Goal: Information Seeking & Learning: Learn about a topic

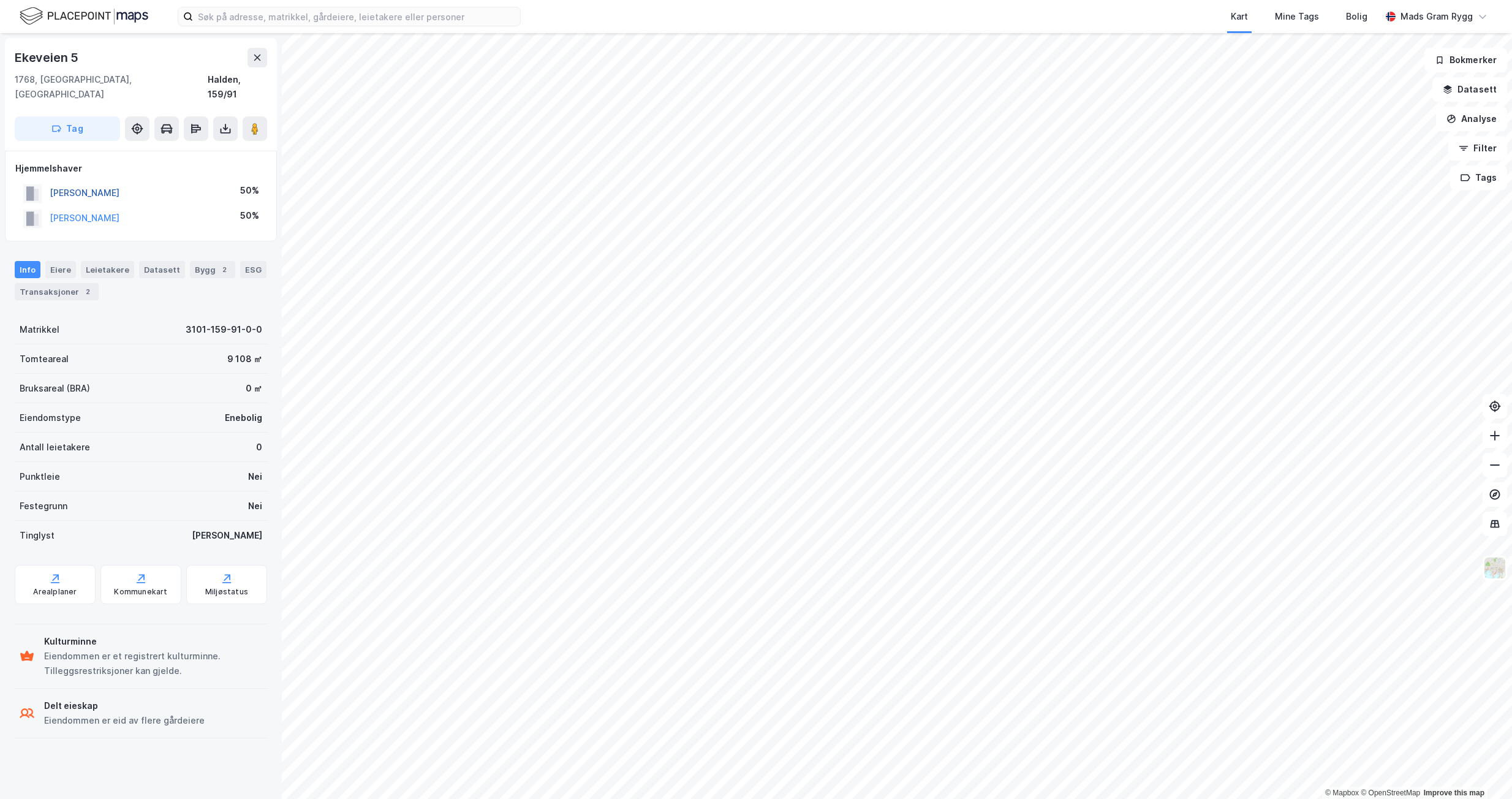
click at [0, 0] on button "[PERSON_NAME]" at bounding box center [0, 0] width 0 height 0
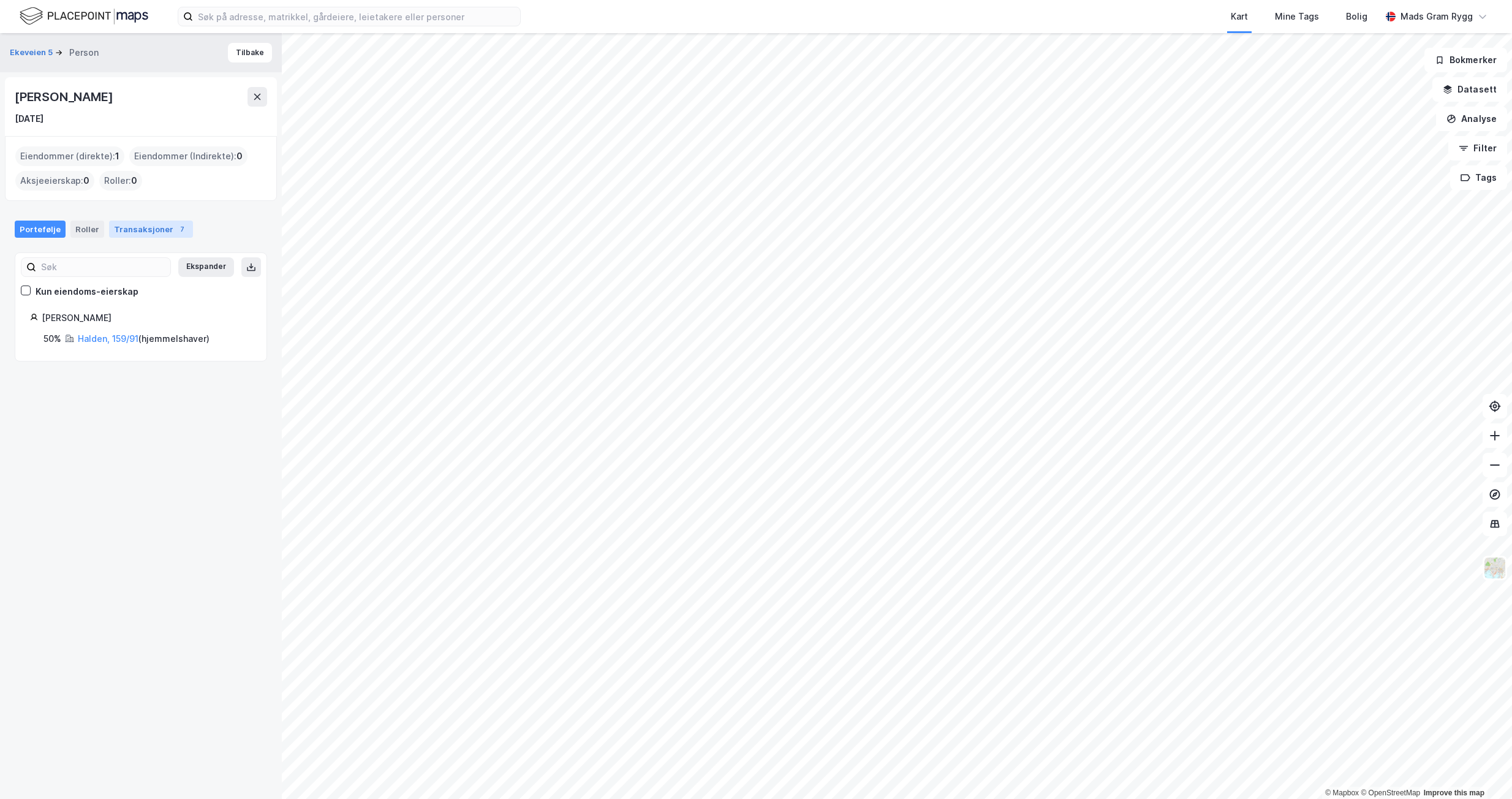
click at [151, 232] on div "Transaksjoner 7" at bounding box center [151, 229] width 84 height 17
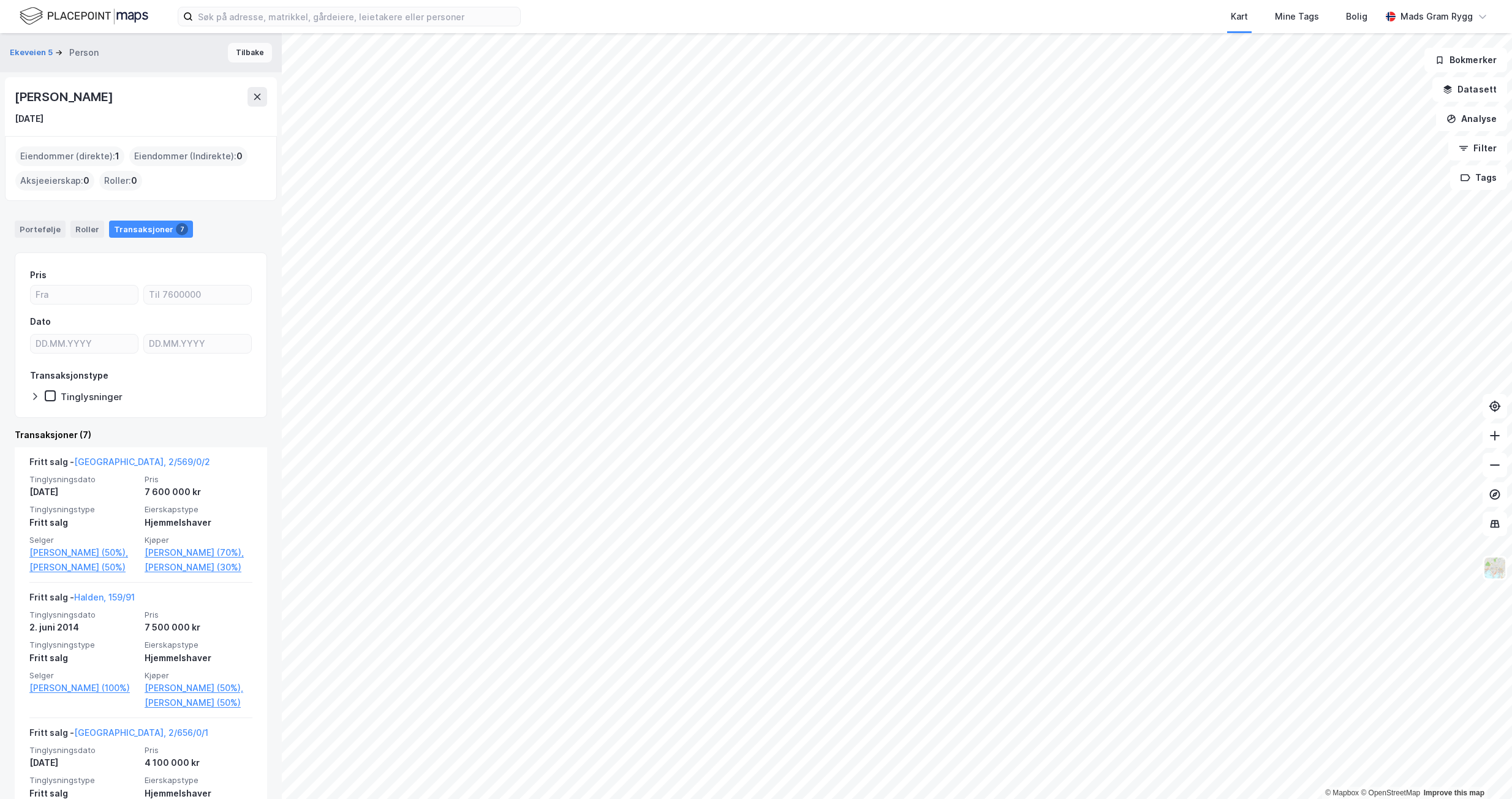
click at [241, 49] on button "Tilbake" at bounding box center [250, 53] width 44 height 20
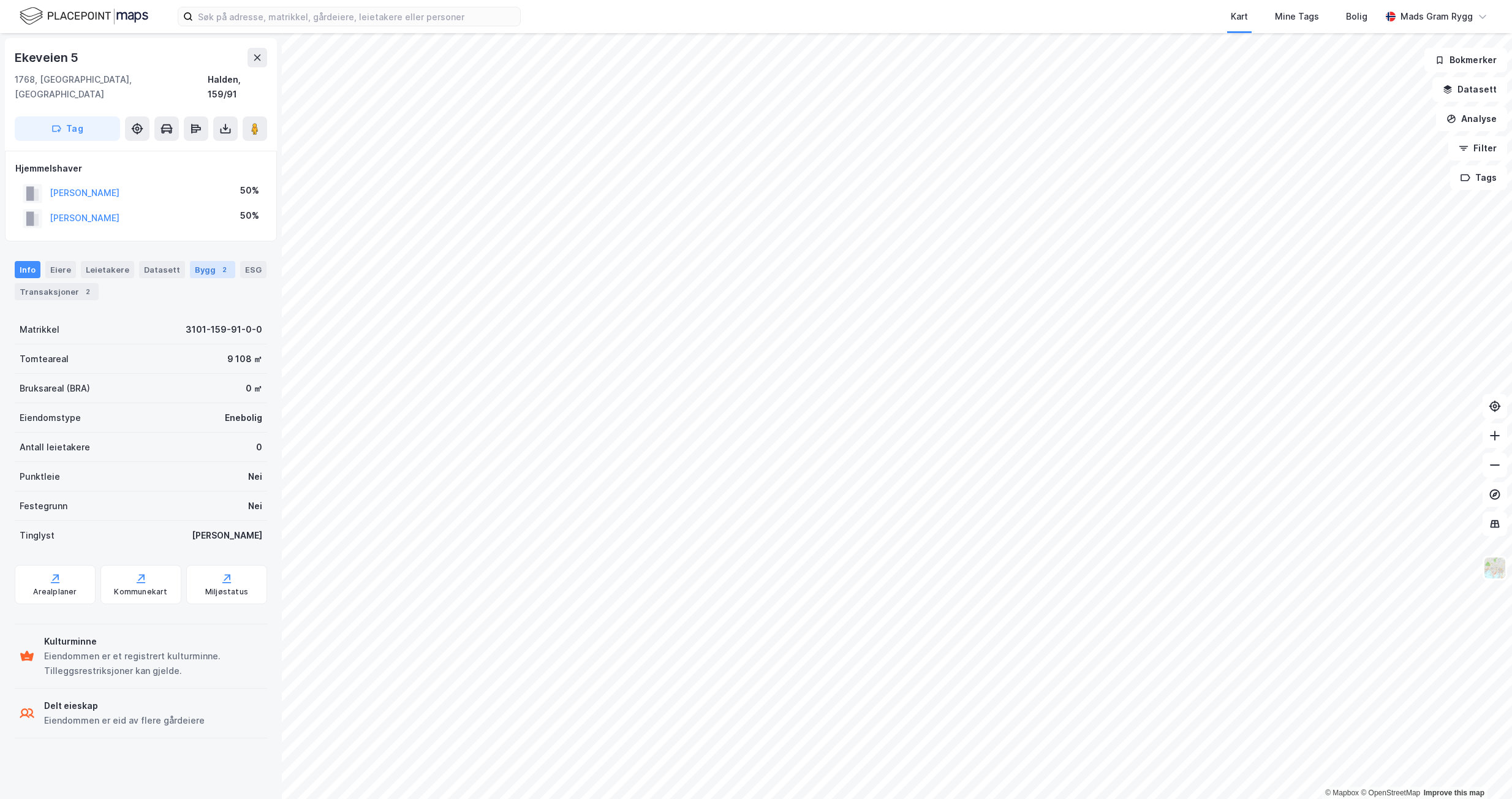
click at [197, 261] on div "Bygg 2" at bounding box center [212, 270] width 46 height 17
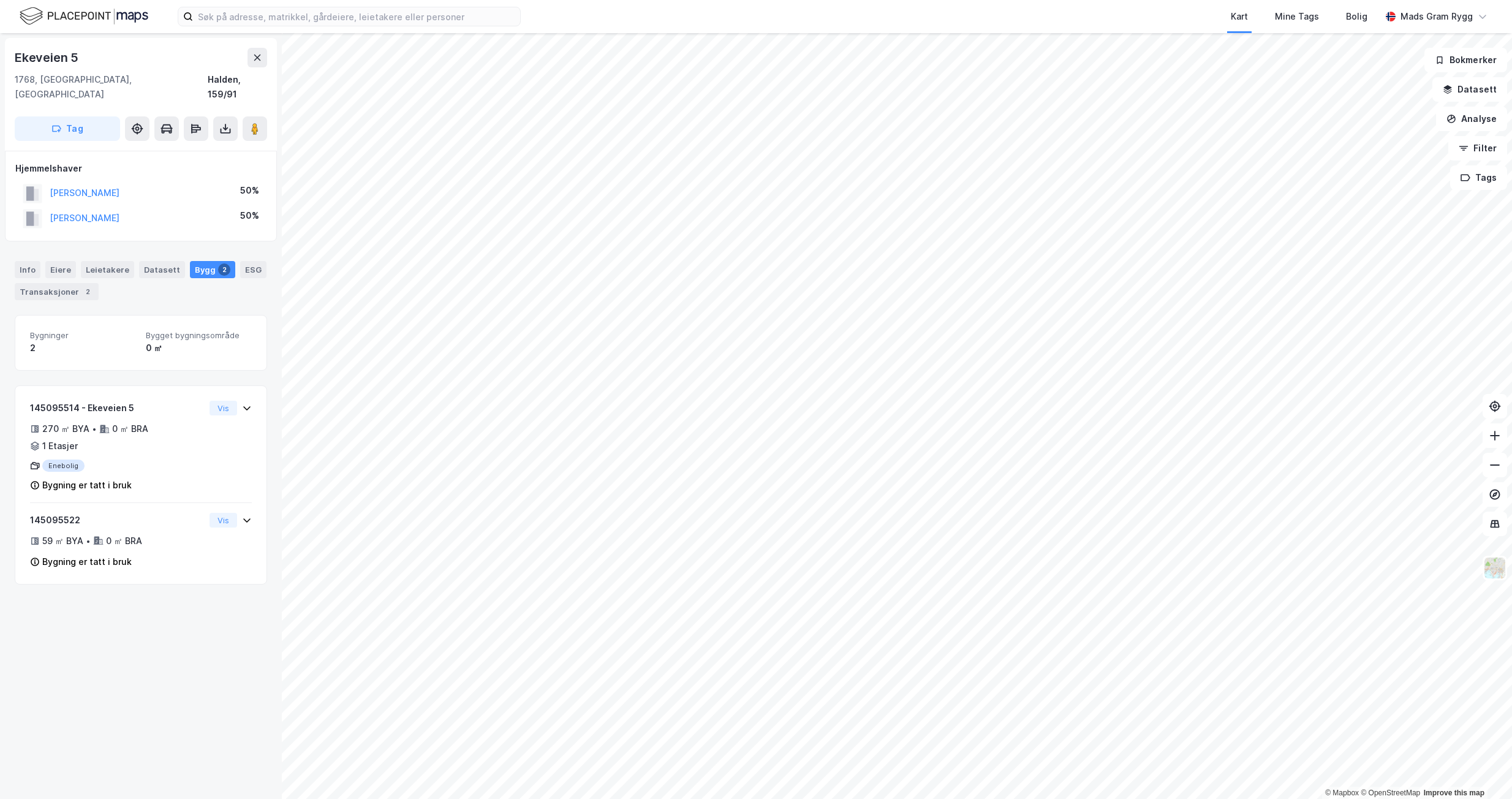
click at [197, 261] on div "Bygg 2" at bounding box center [212, 270] width 46 height 17
click at [62, 261] on div "Eiere" at bounding box center [61, 270] width 31 height 17
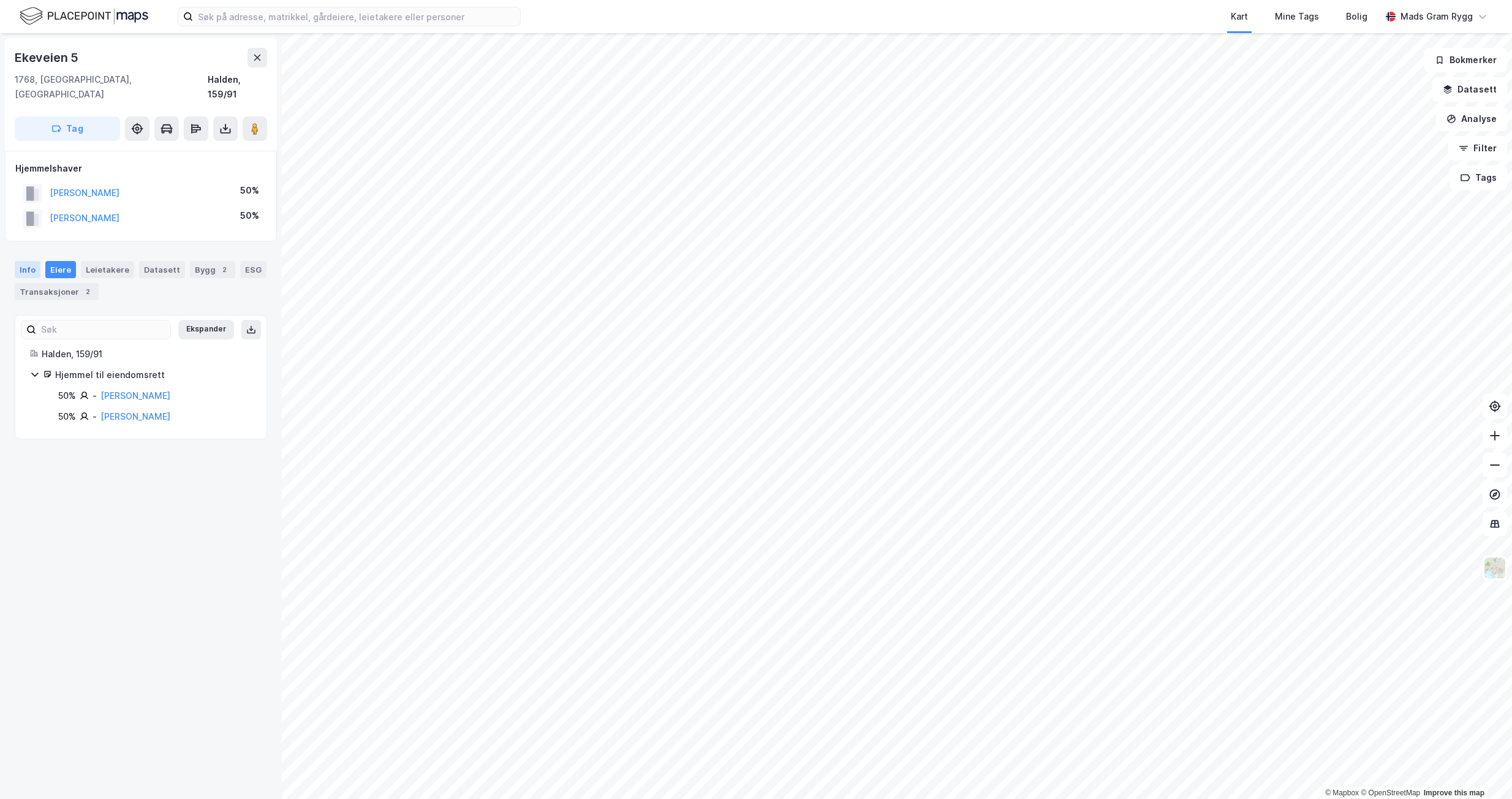
click at [27, 261] on div "Info" at bounding box center [28, 270] width 26 height 17
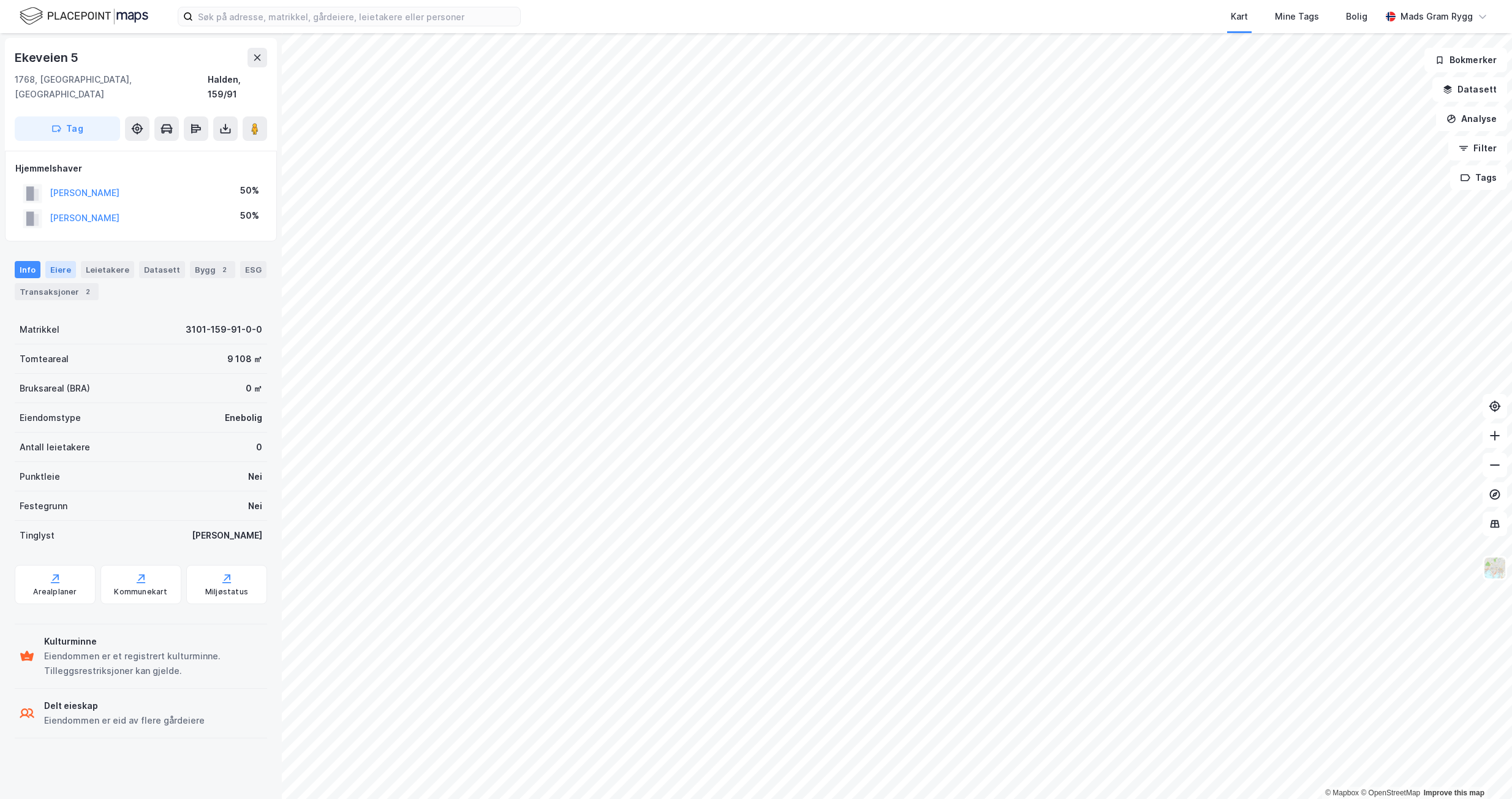
click at [62, 261] on div "Eiere" at bounding box center [61, 270] width 31 height 17
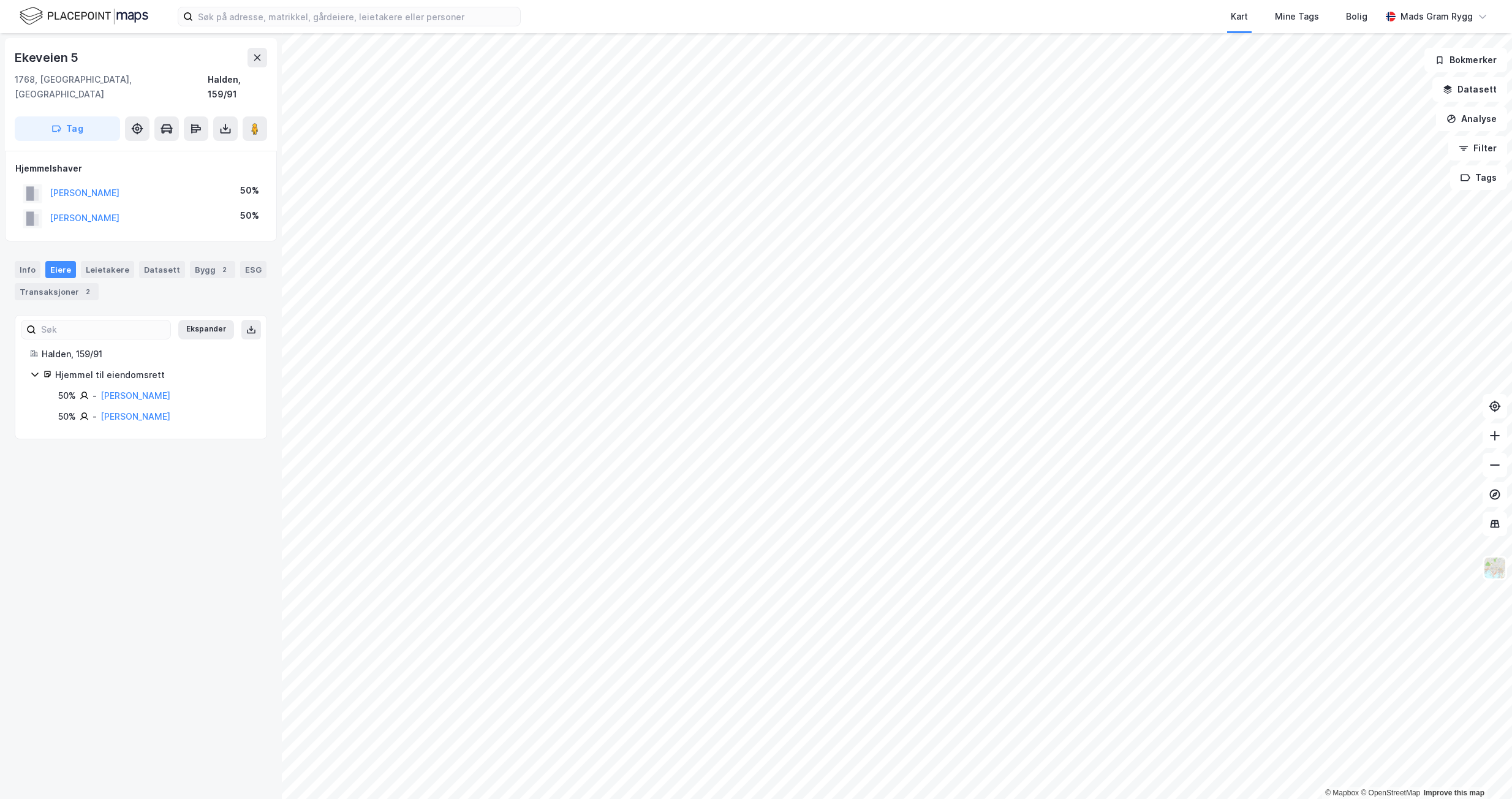
click at [34, 370] on icon at bounding box center [35, 374] width 10 height 10
click at [49, 283] on div "Transaksjoner 2" at bounding box center [56, 291] width 84 height 17
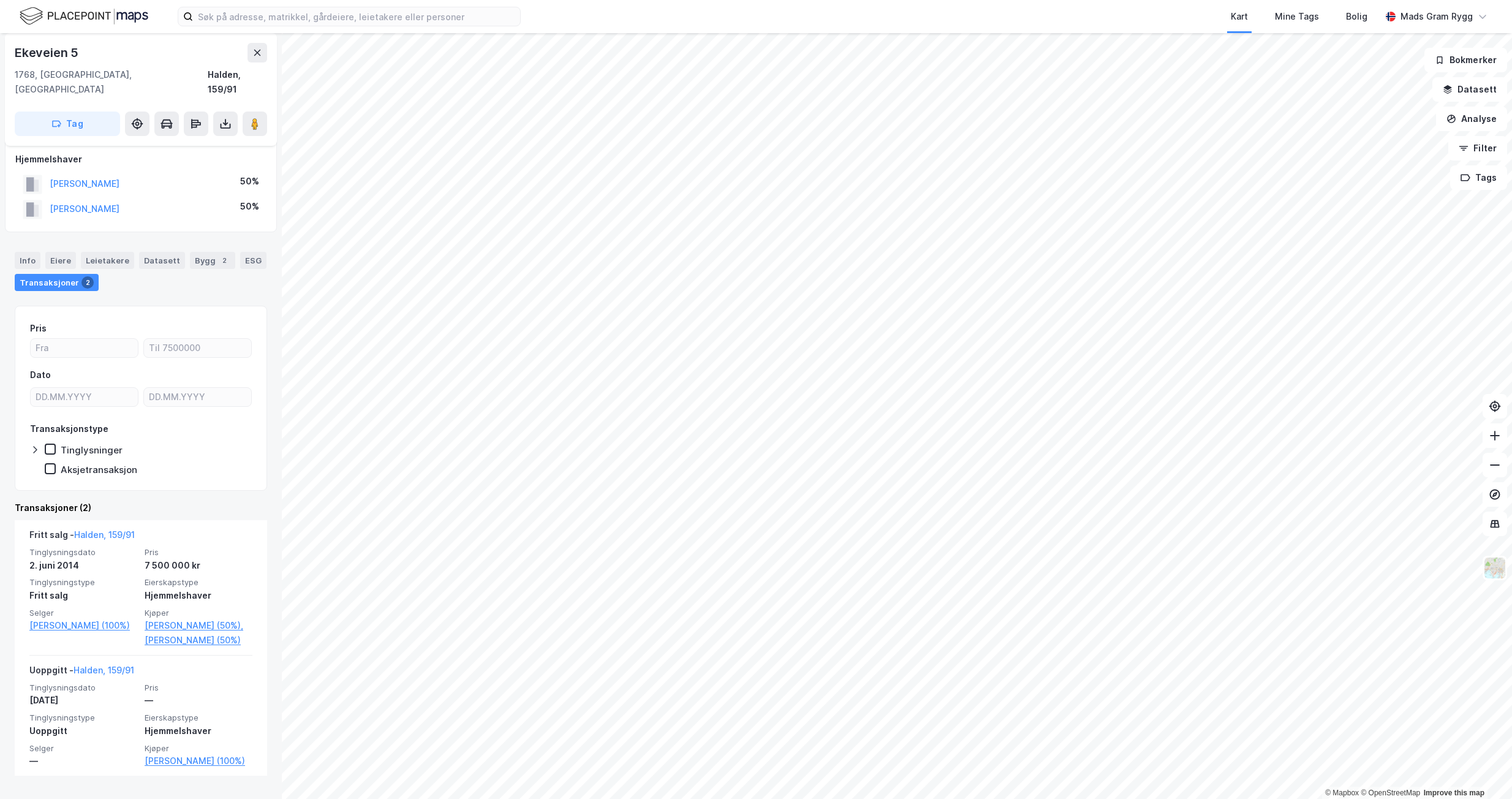
scroll to position [15, 0]
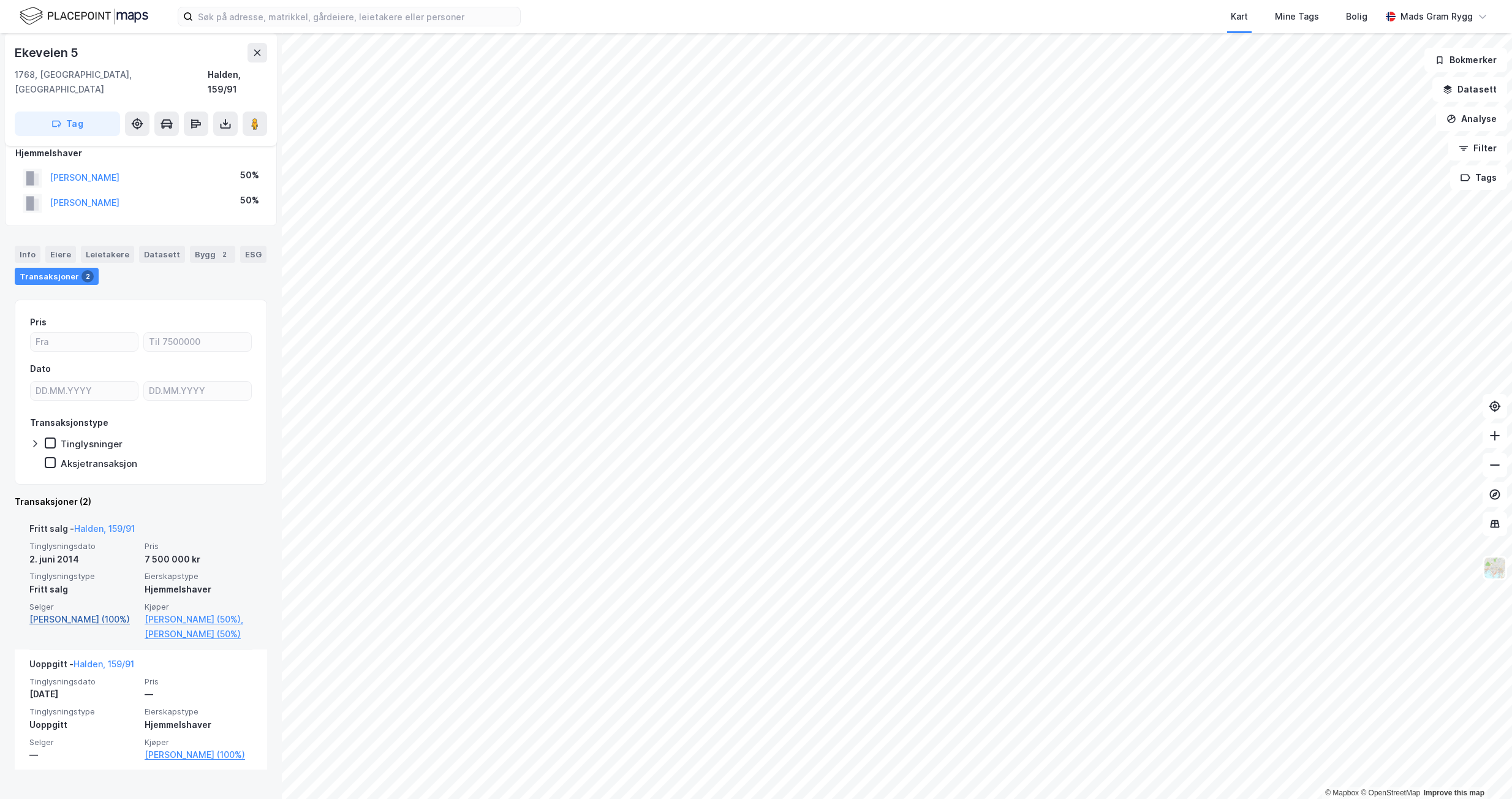
click at [64, 612] on link "[PERSON_NAME] (100%)" at bounding box center [83, 619] width 108 height 15
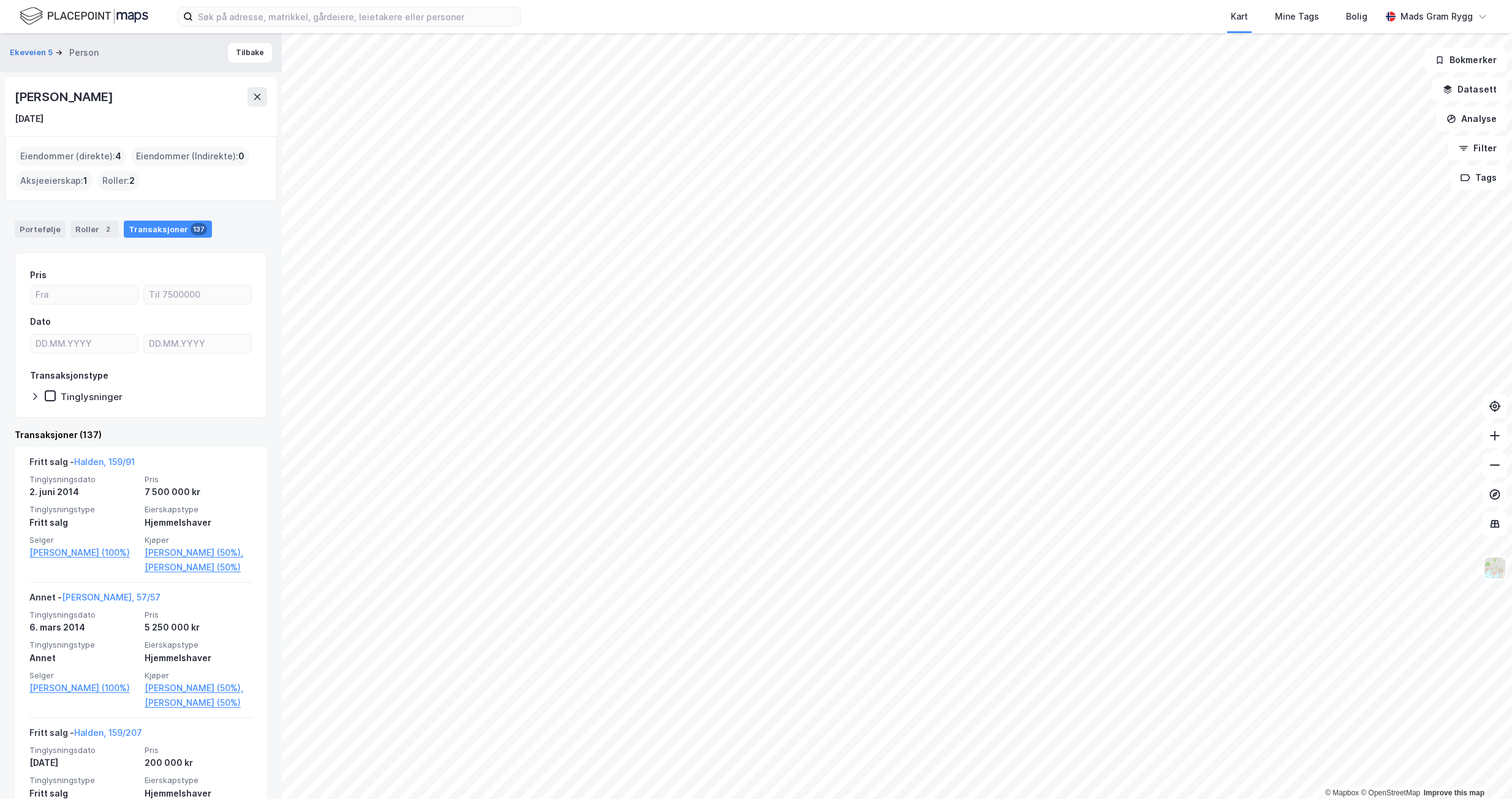
click at [146, 228] on div "Transaksjoner 137" at bounding box center [168, 229] width 89 height 17
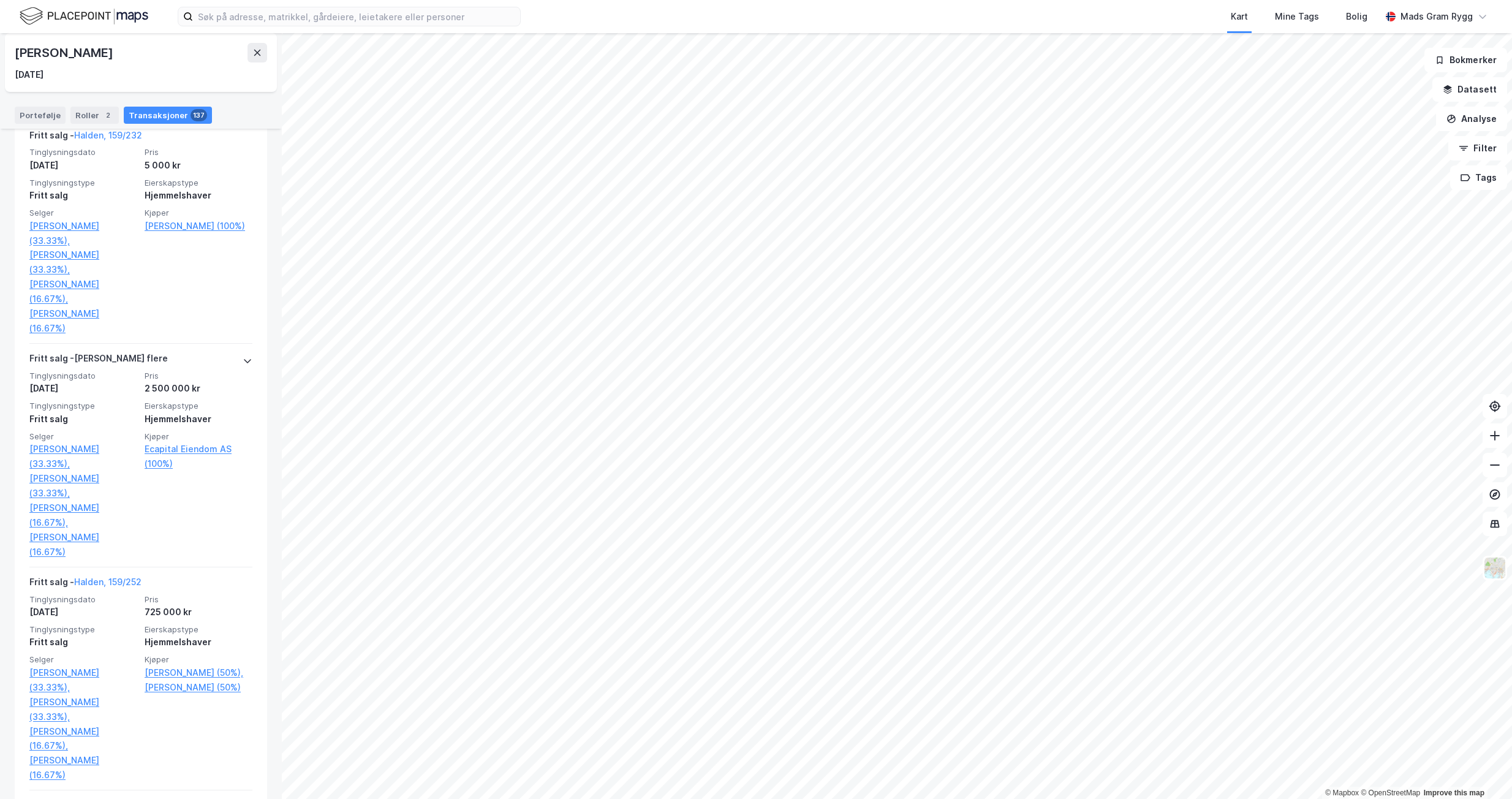
scroll to position [981, 0]
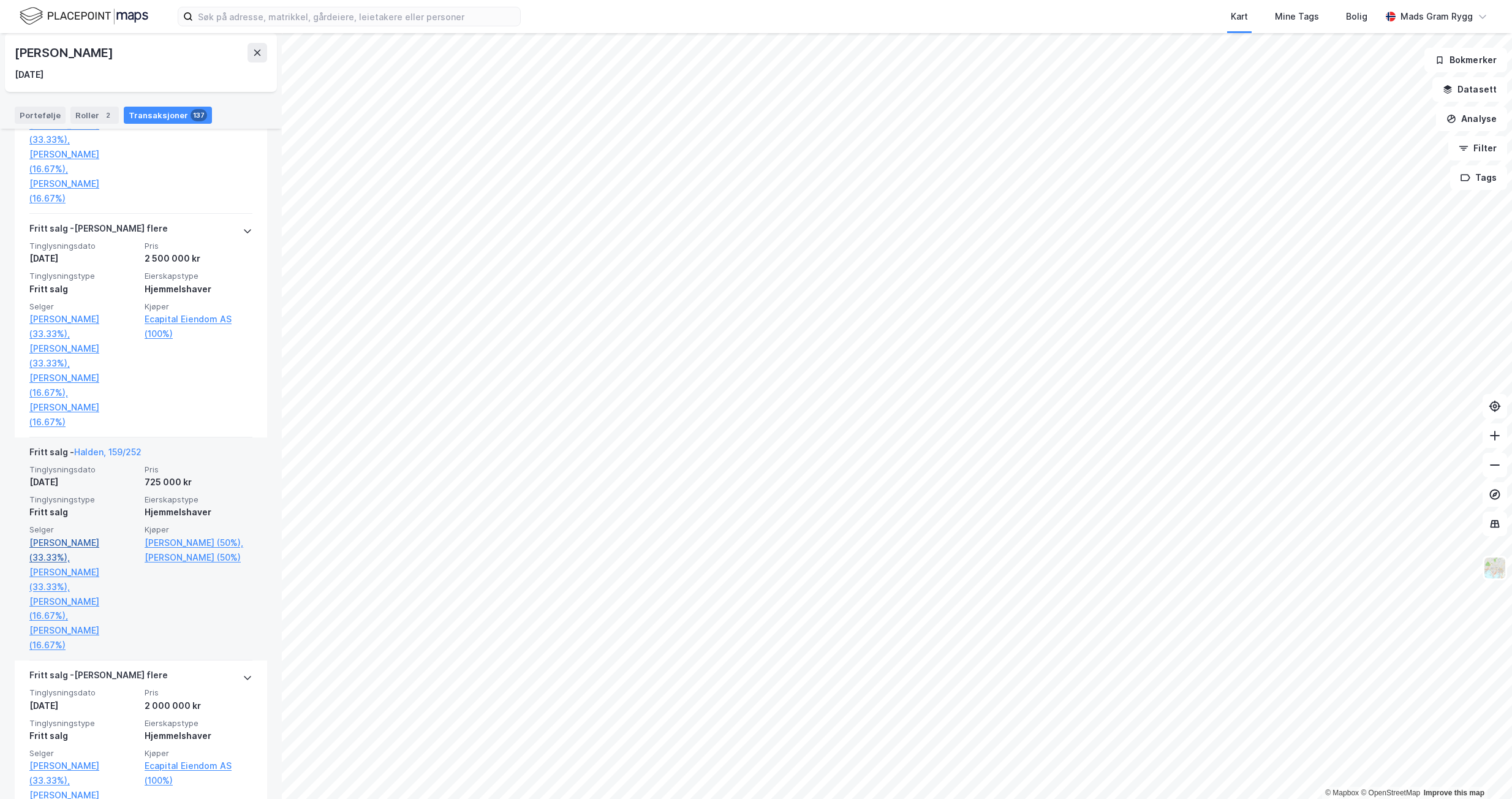
click at [72, 543] on link "[PERSON_NAME] (33.33%)," at bounding box center [83, 551] width 108 height 30
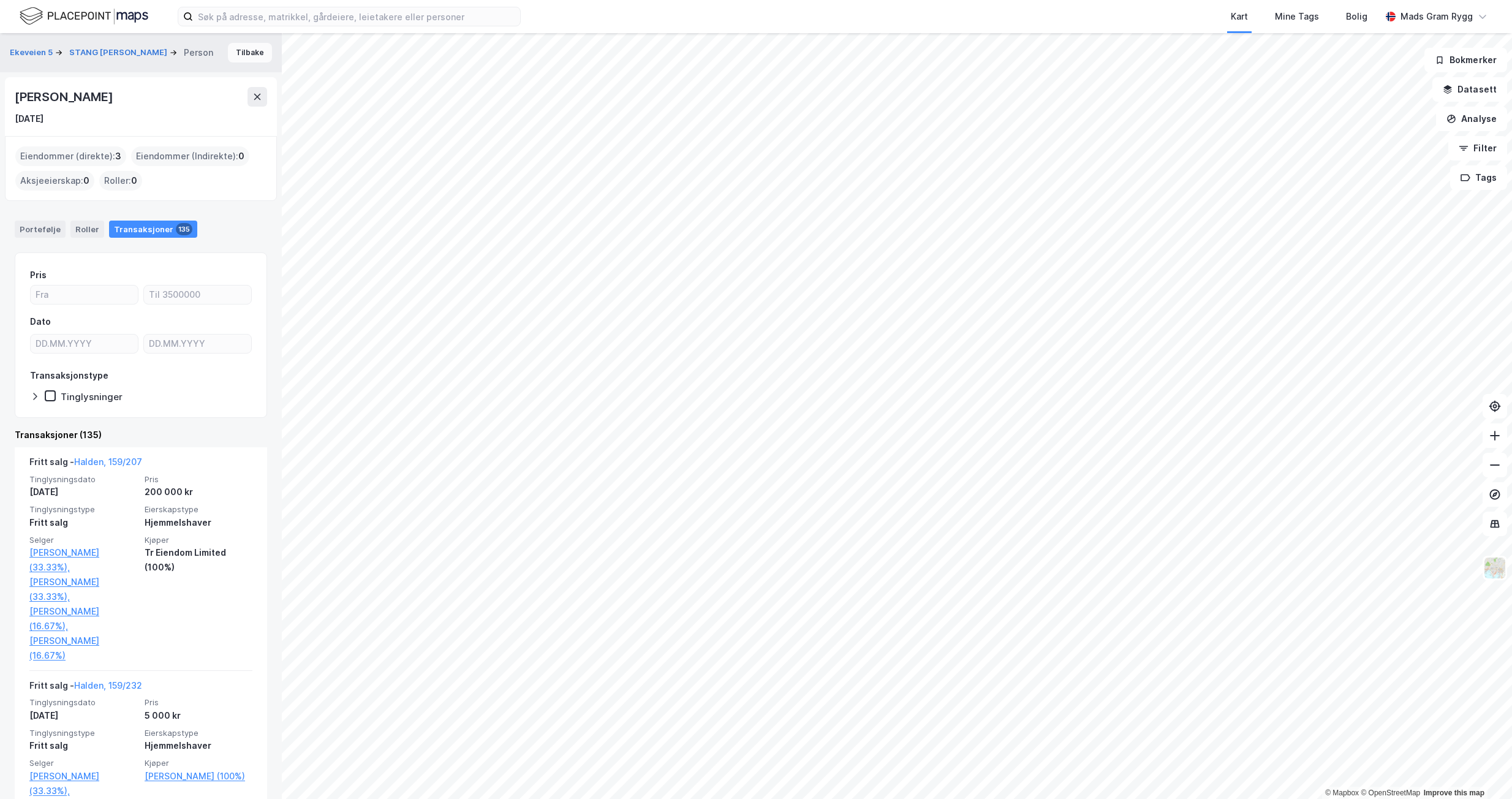
click at [235, 51] on button "Tilbake" at bounding box center [250, 53] width 44 height 20
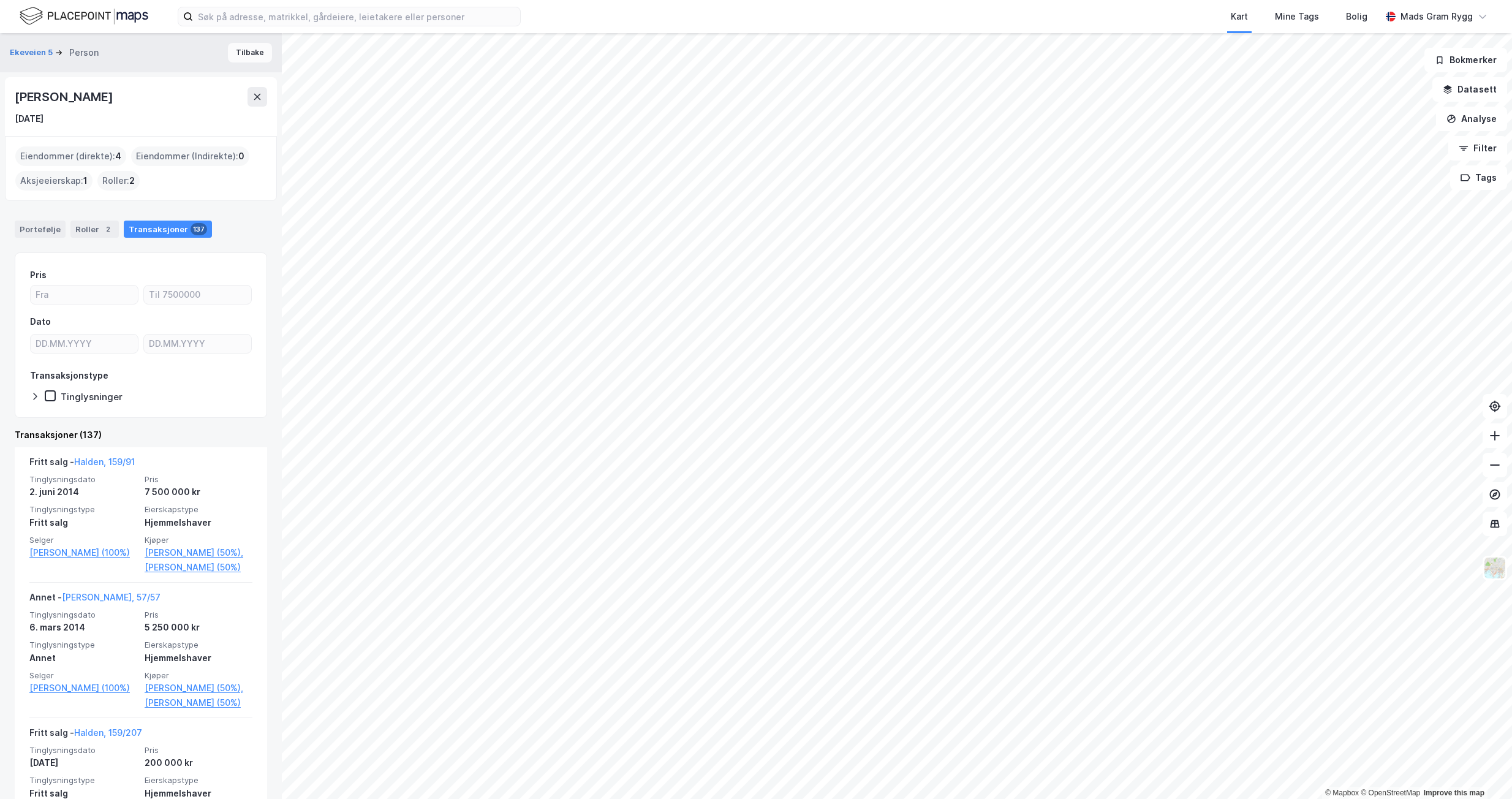
click at [235, 51] on button "Tilbake" at bounding box center [250, 53] width 44 height 20
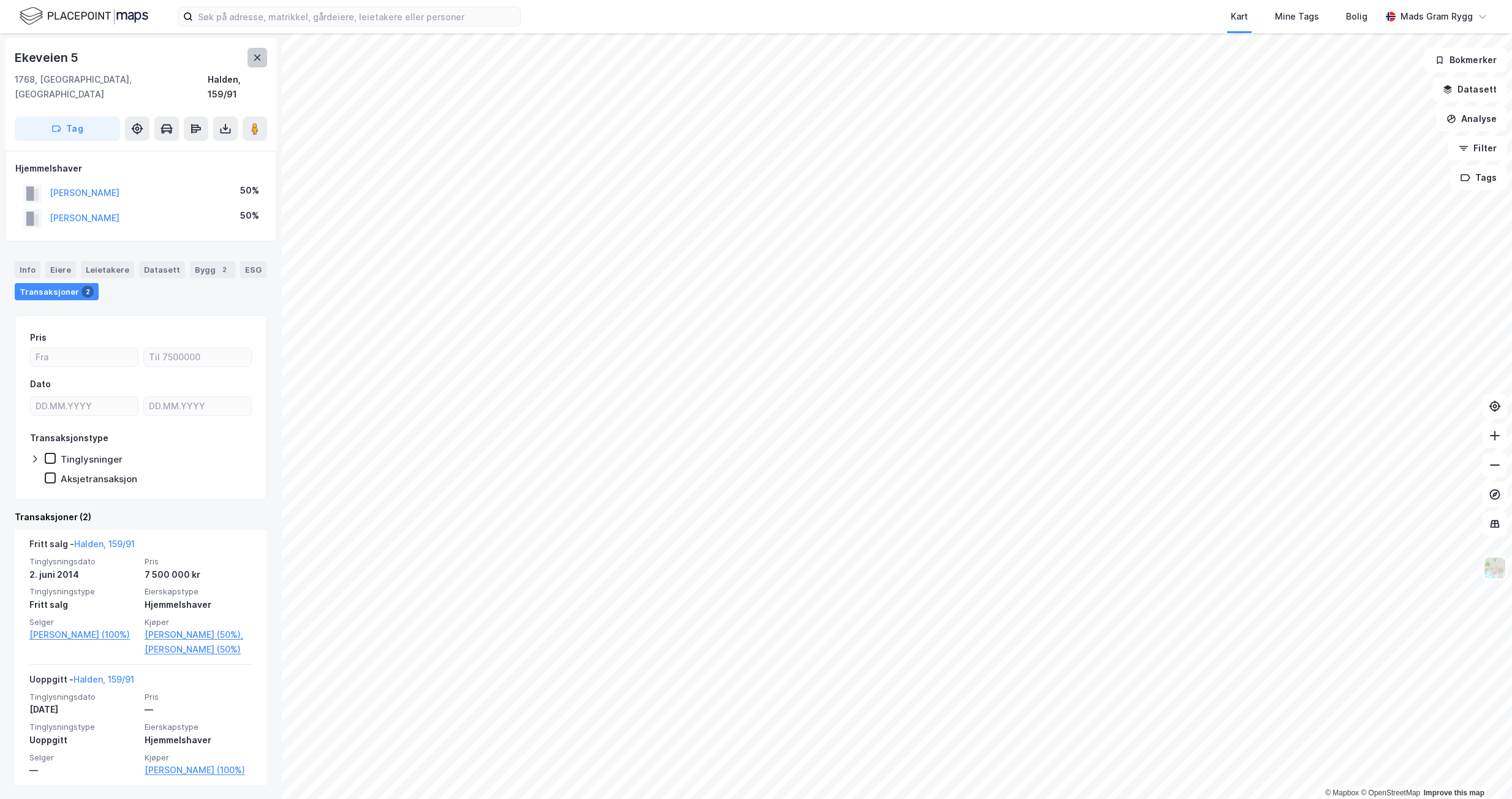
click at [255, 55] on icon at bounding box center [257, 58] width 7 height 6
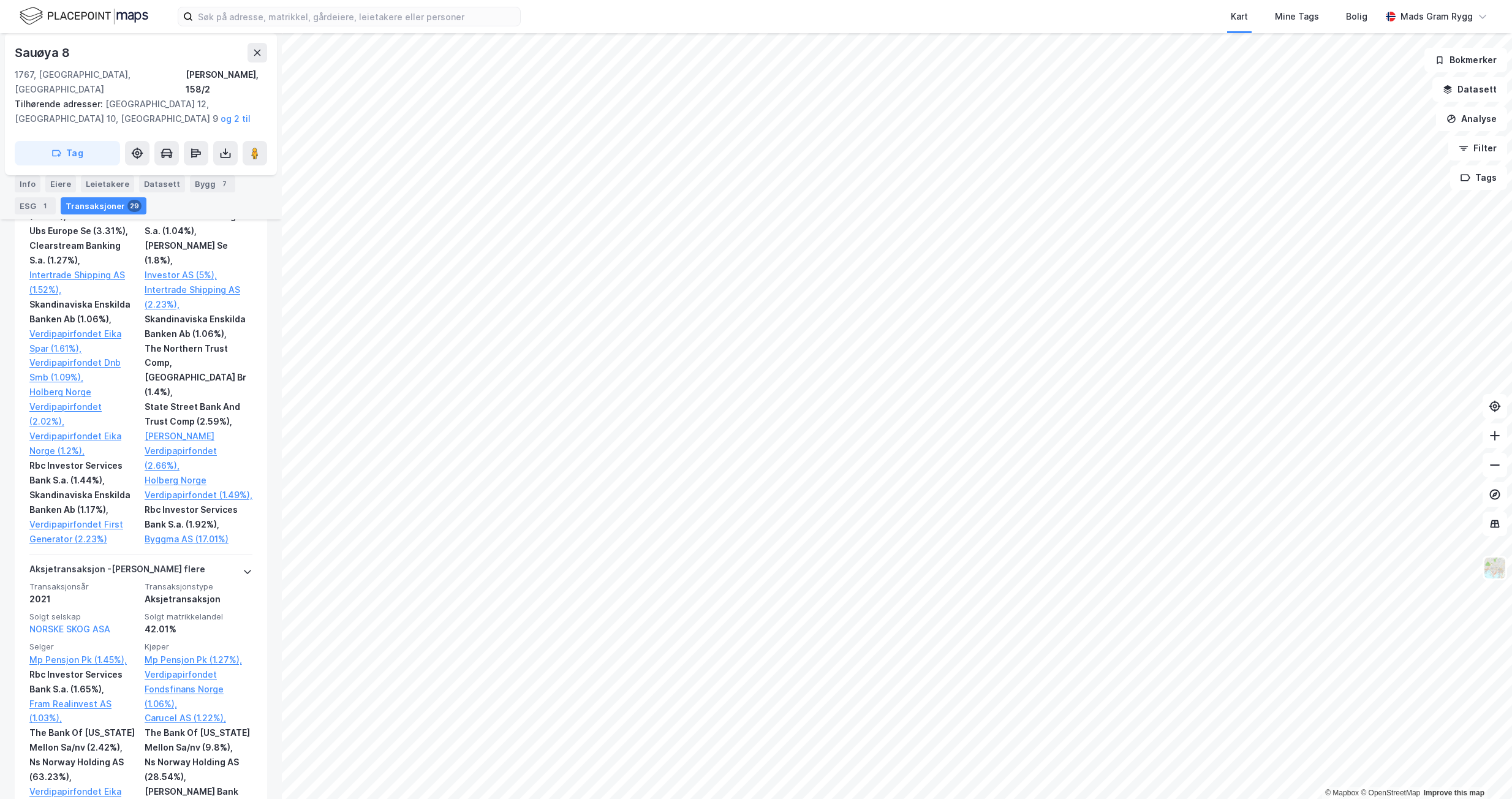
scroll to position [1287, 0]
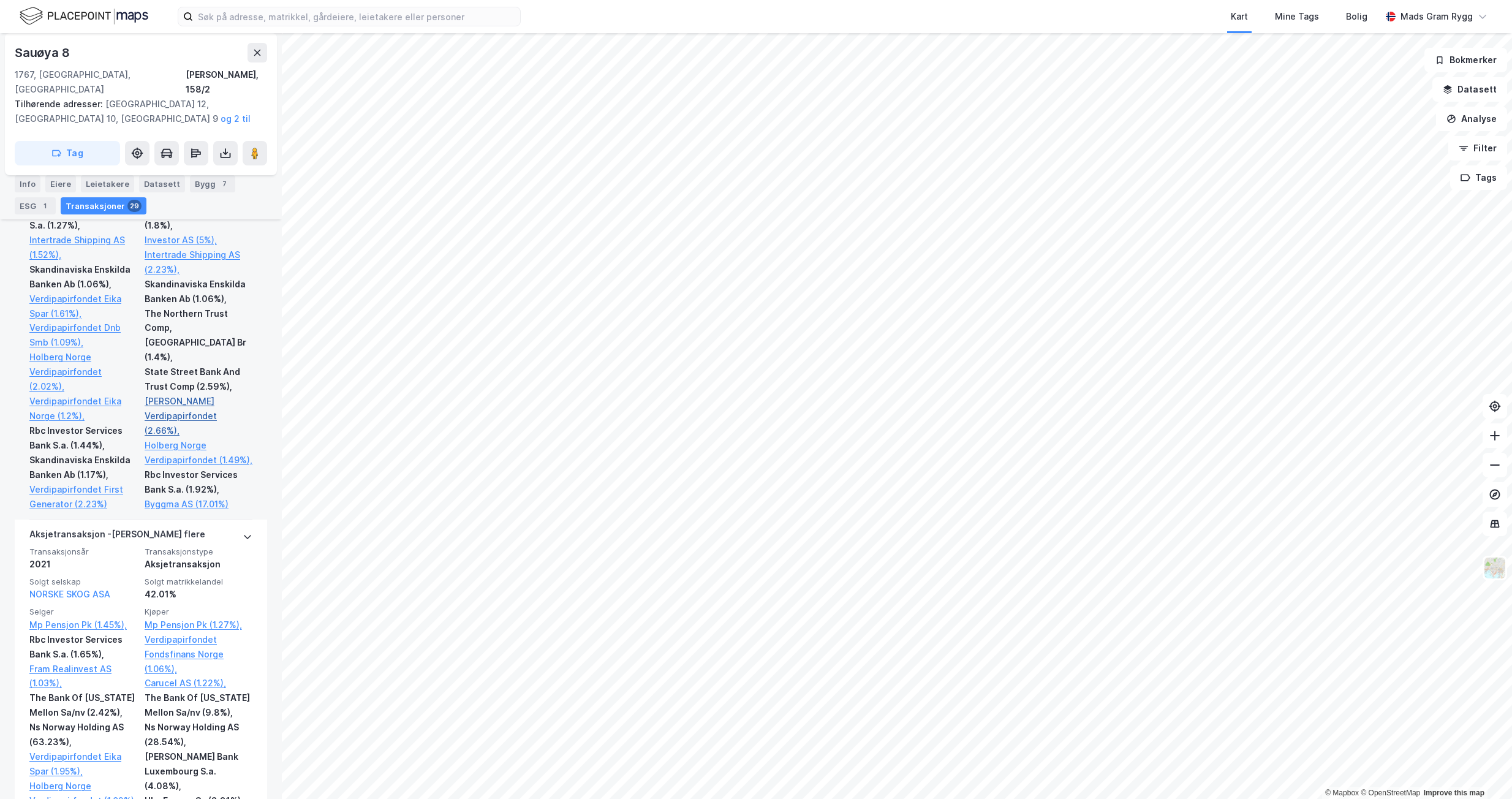
click at [153, 394] on link "[PERSON_NAME] Verdipapirfondet (2.66%)," at bounding box center [198, 416] width 108 height 44
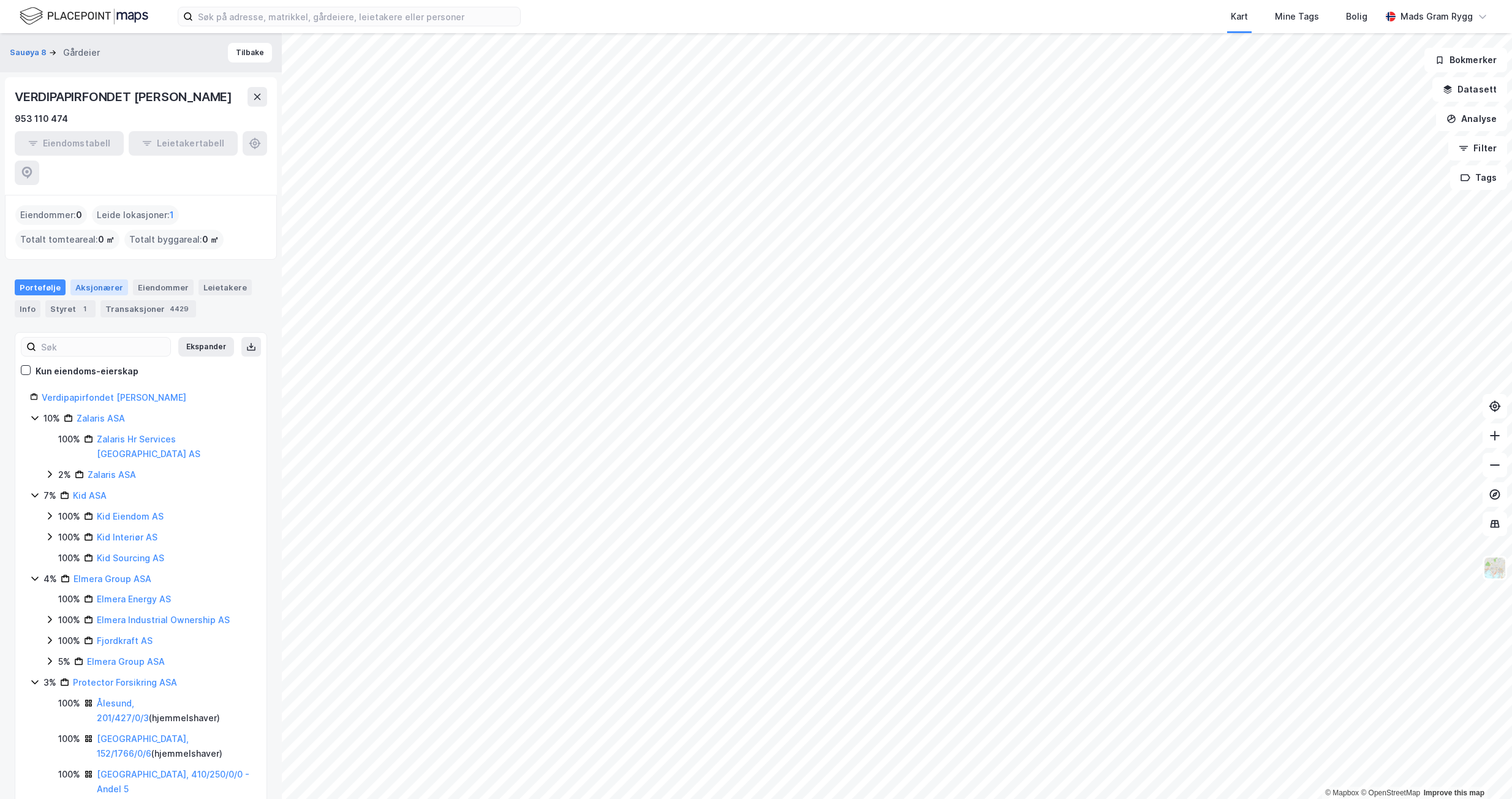
click at [96, 280] on div "Aksjonærer" at bounding box center [99, 288] width 58 height 16
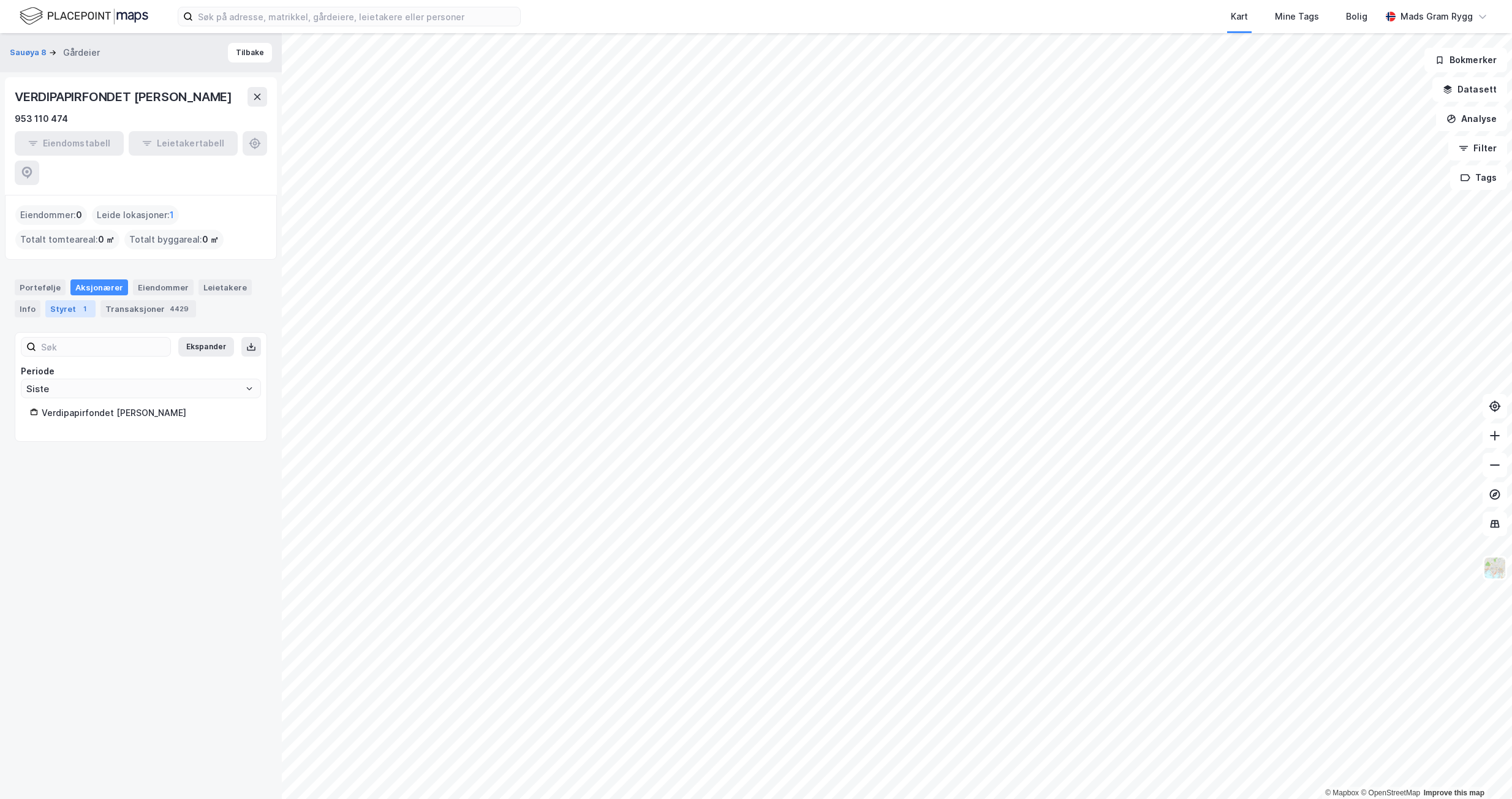
click at [70, 300] on div "Styret 1" at bounding box center [71, 309] width 50 height 17
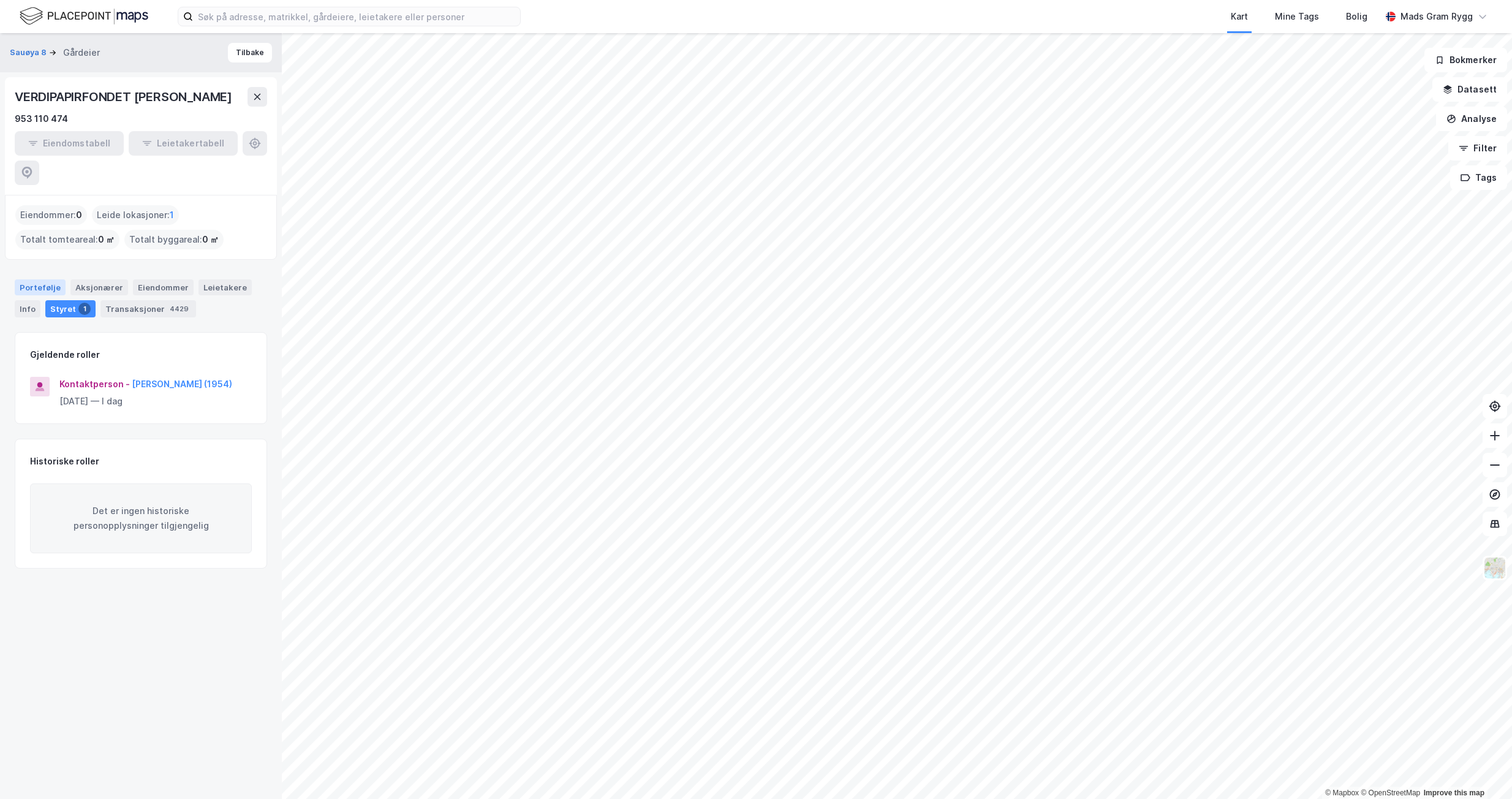
click at [37, 280] on div "Portefølje" at bounding box center [40, 288] width 51 height 16
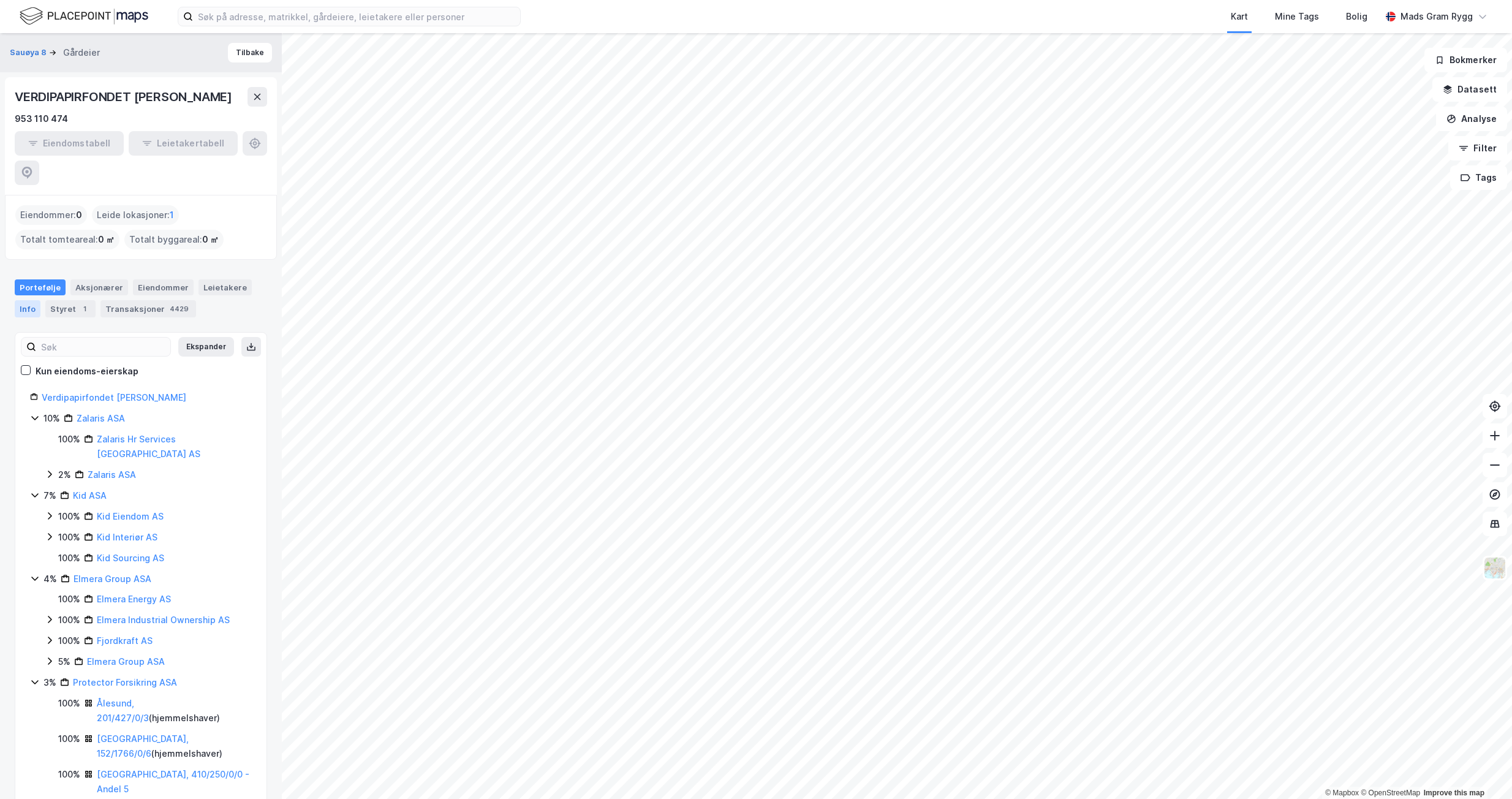
click at [25, 300] on div "Info" at bounding box center [28, 309] width 26 height 17
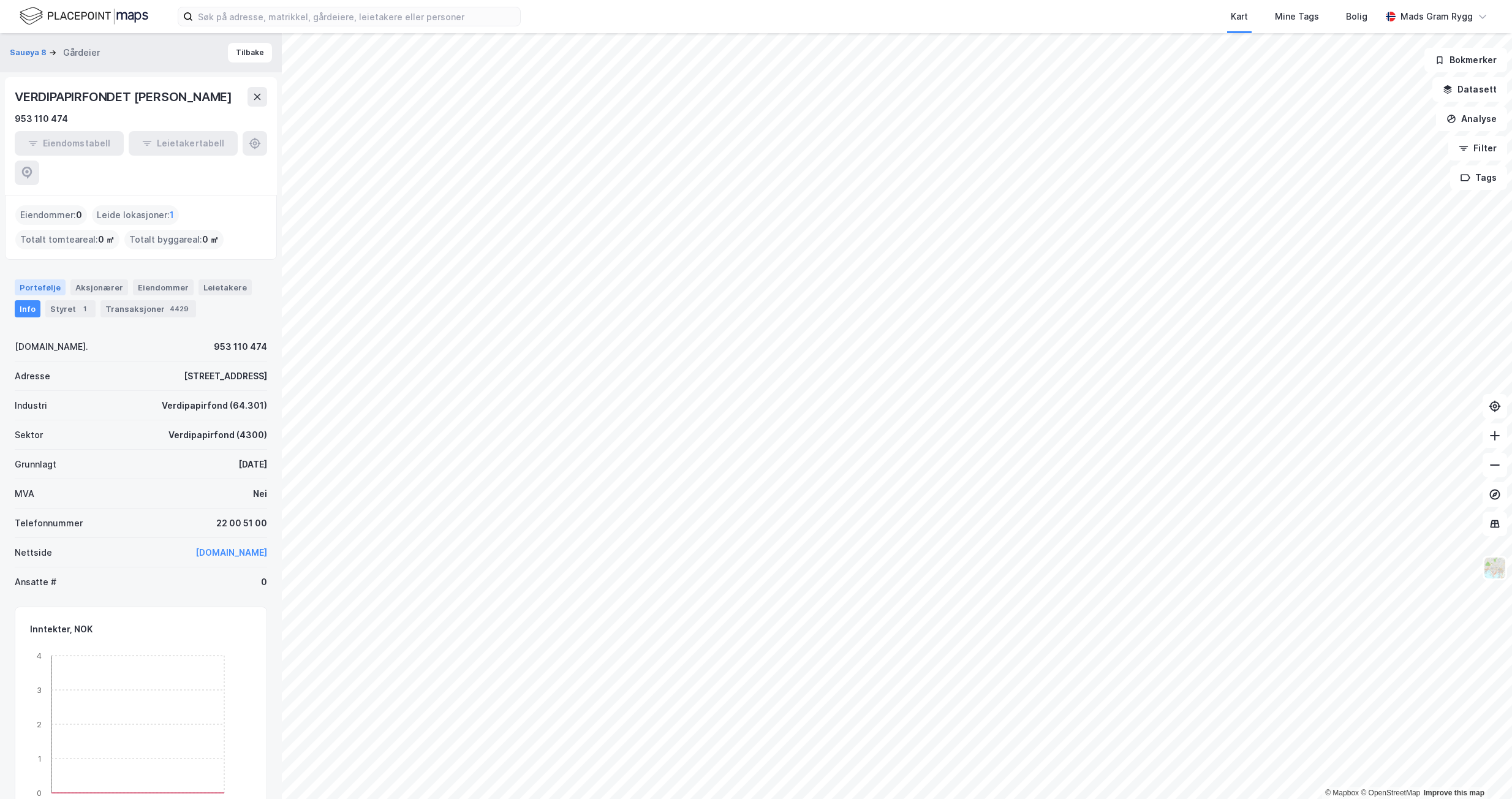
click at [31, 280] on div "Portefølje" at bounding box center [40, 288] width 51 height 16
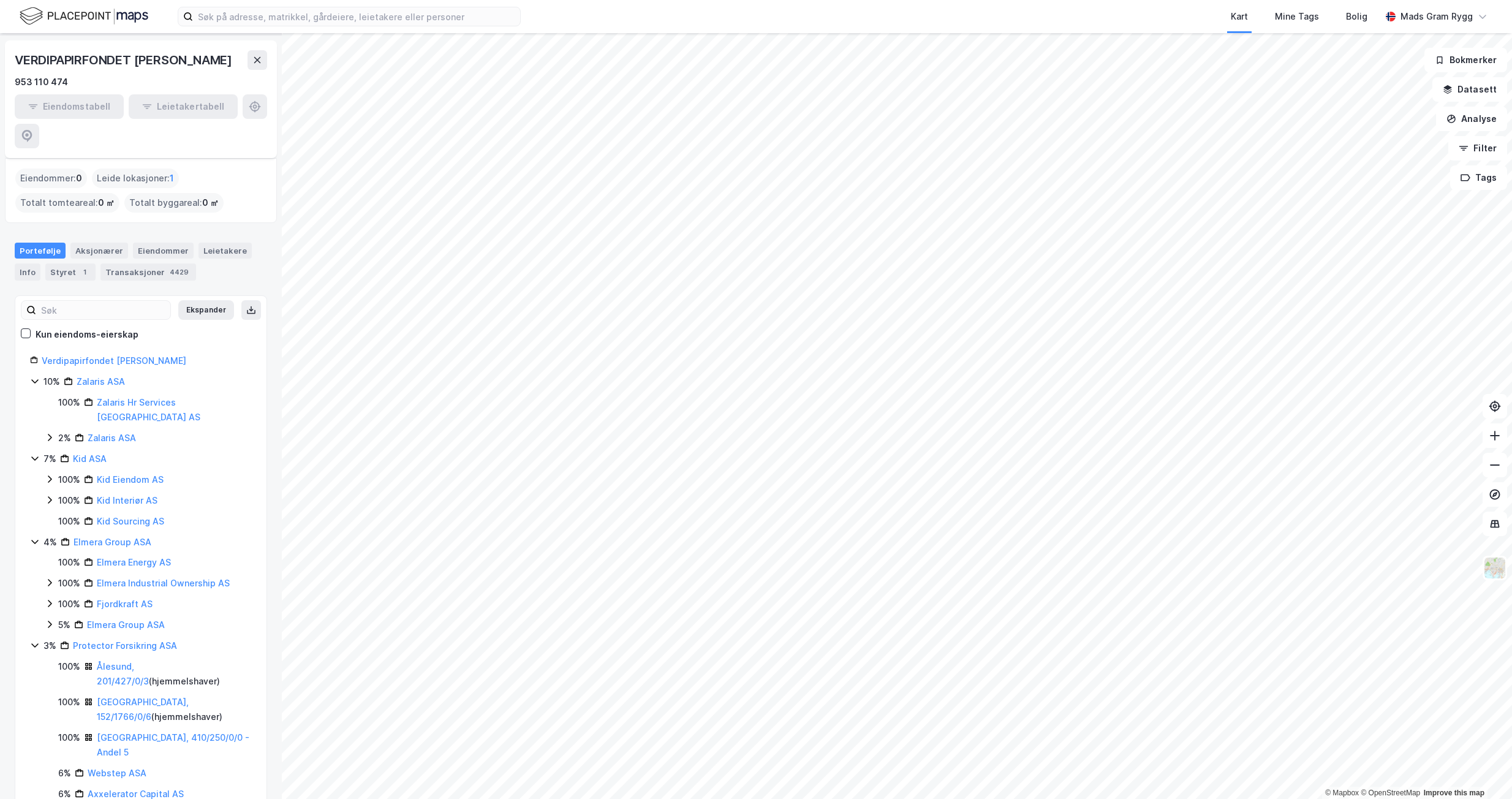
scroll to position [24, 0]
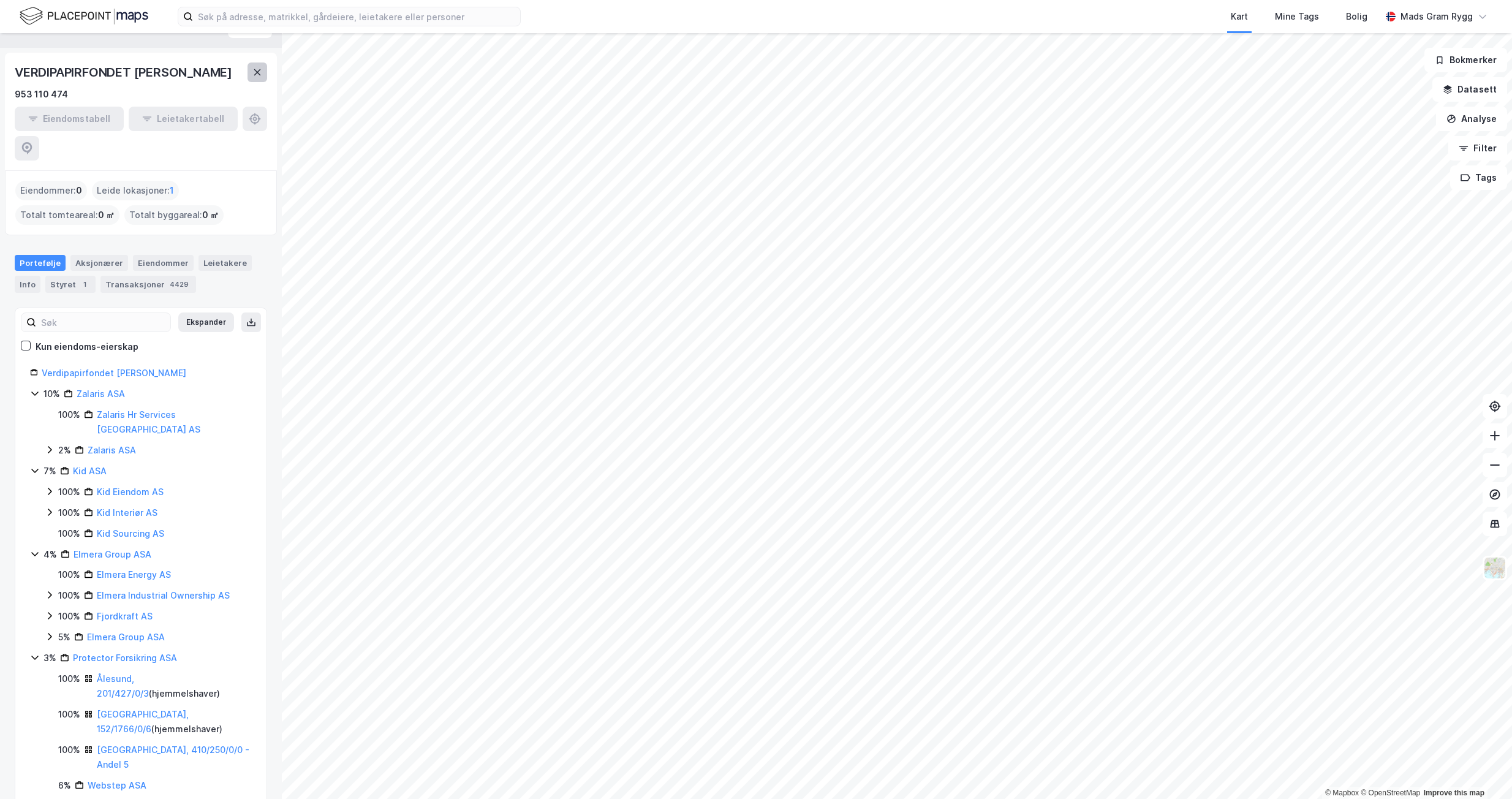
click at [253, 77] on icon at bounding box center [257, 72] width 10 height 10
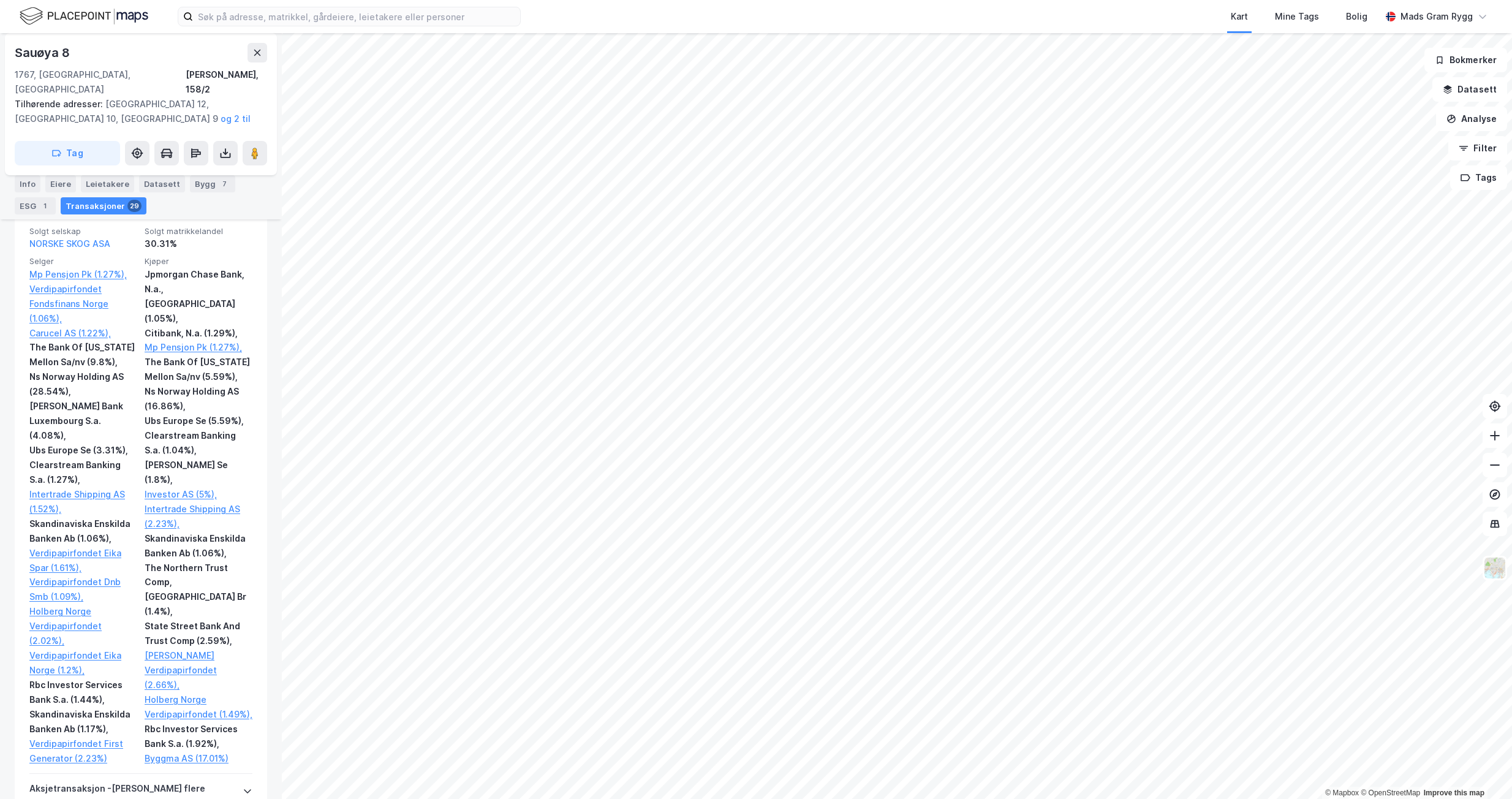
scroll to position [1042, 0]
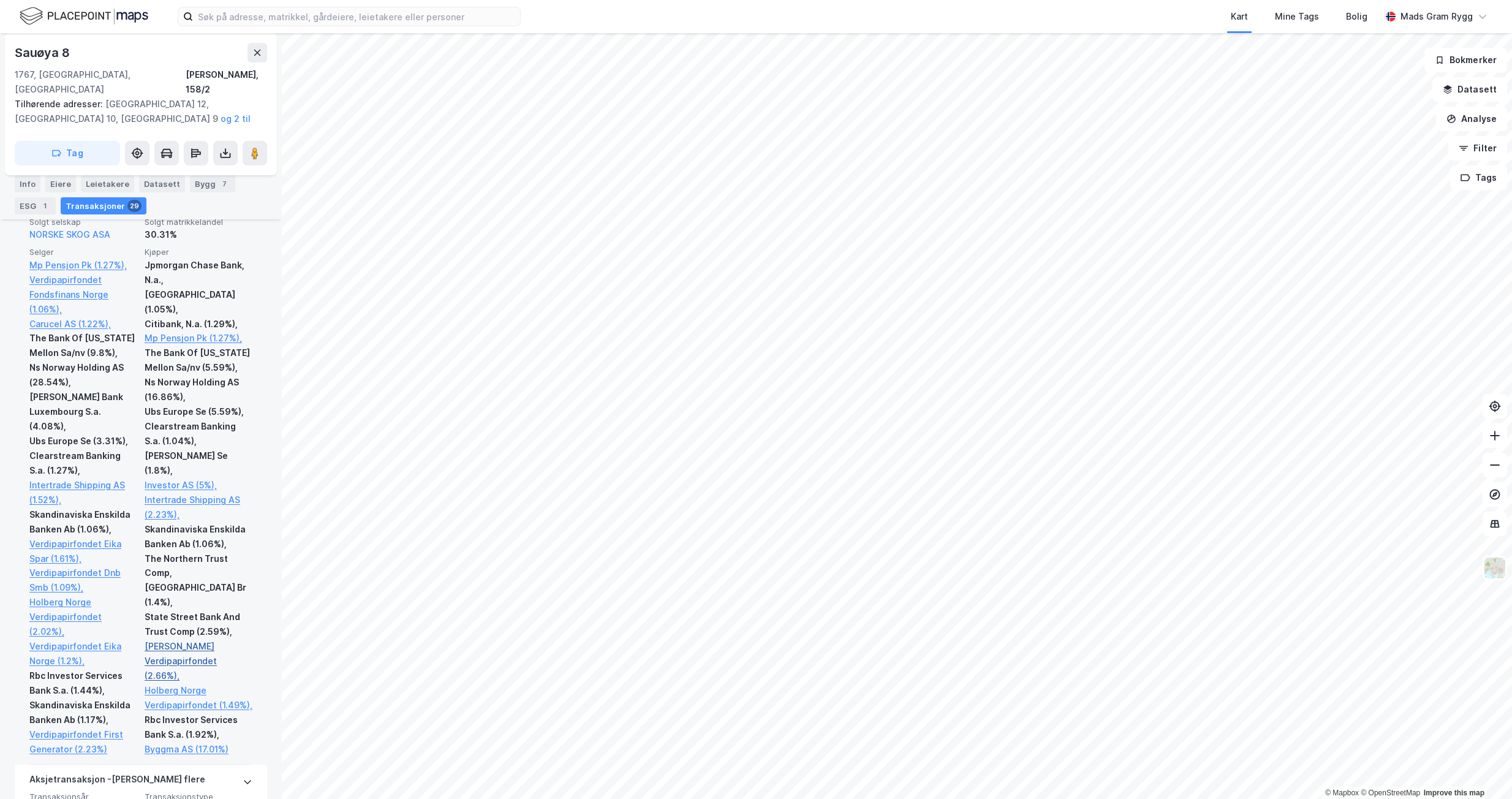
click at [167, 639] on link "[PERSON_NAME] Verdipapirfondet (2.66%)," at bounding box center [198, 661] width 108 height 44
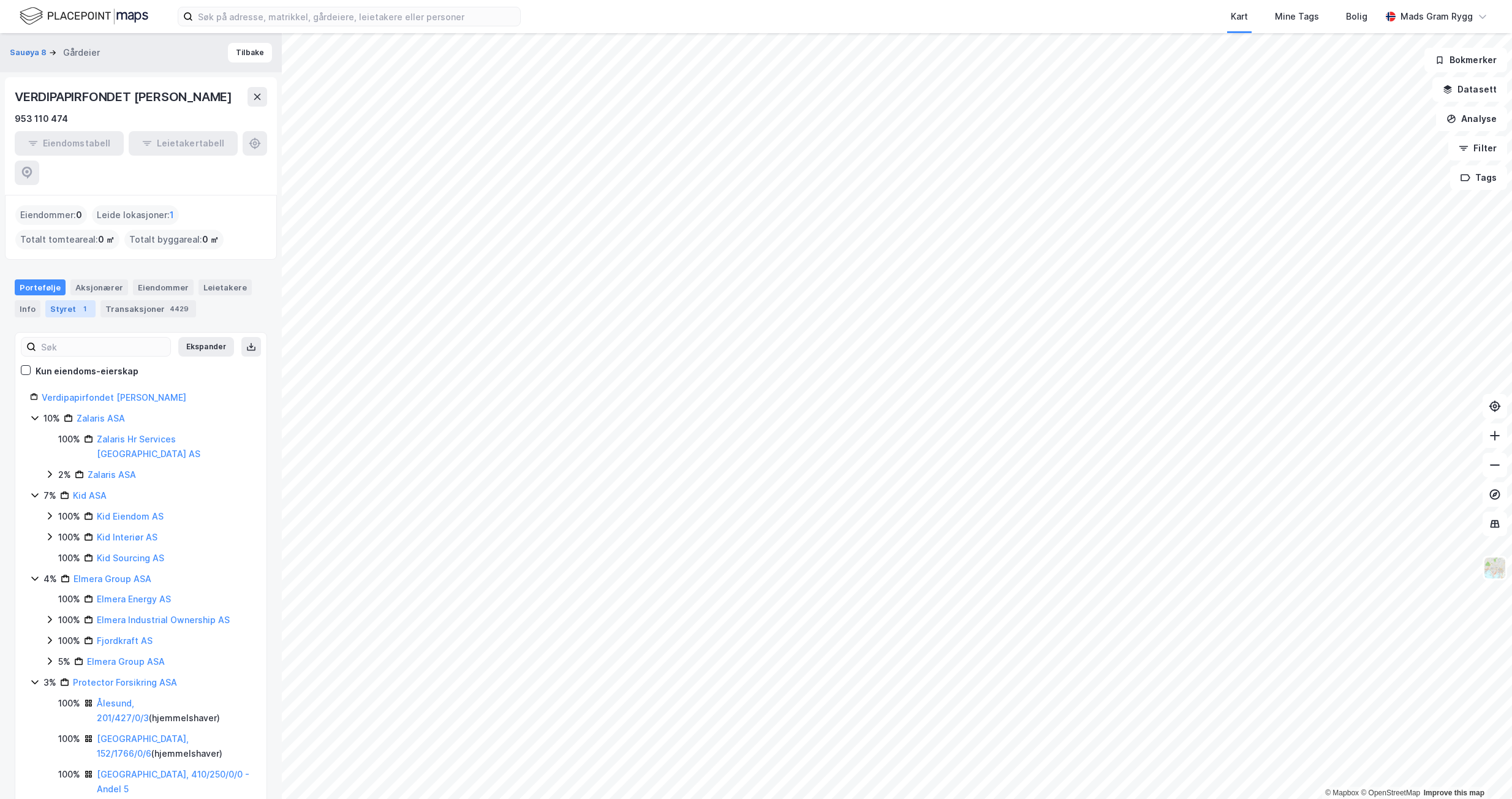
click at [65, 300] on div "Styret 1" at bounding box center [71, 309] width 50 height 17
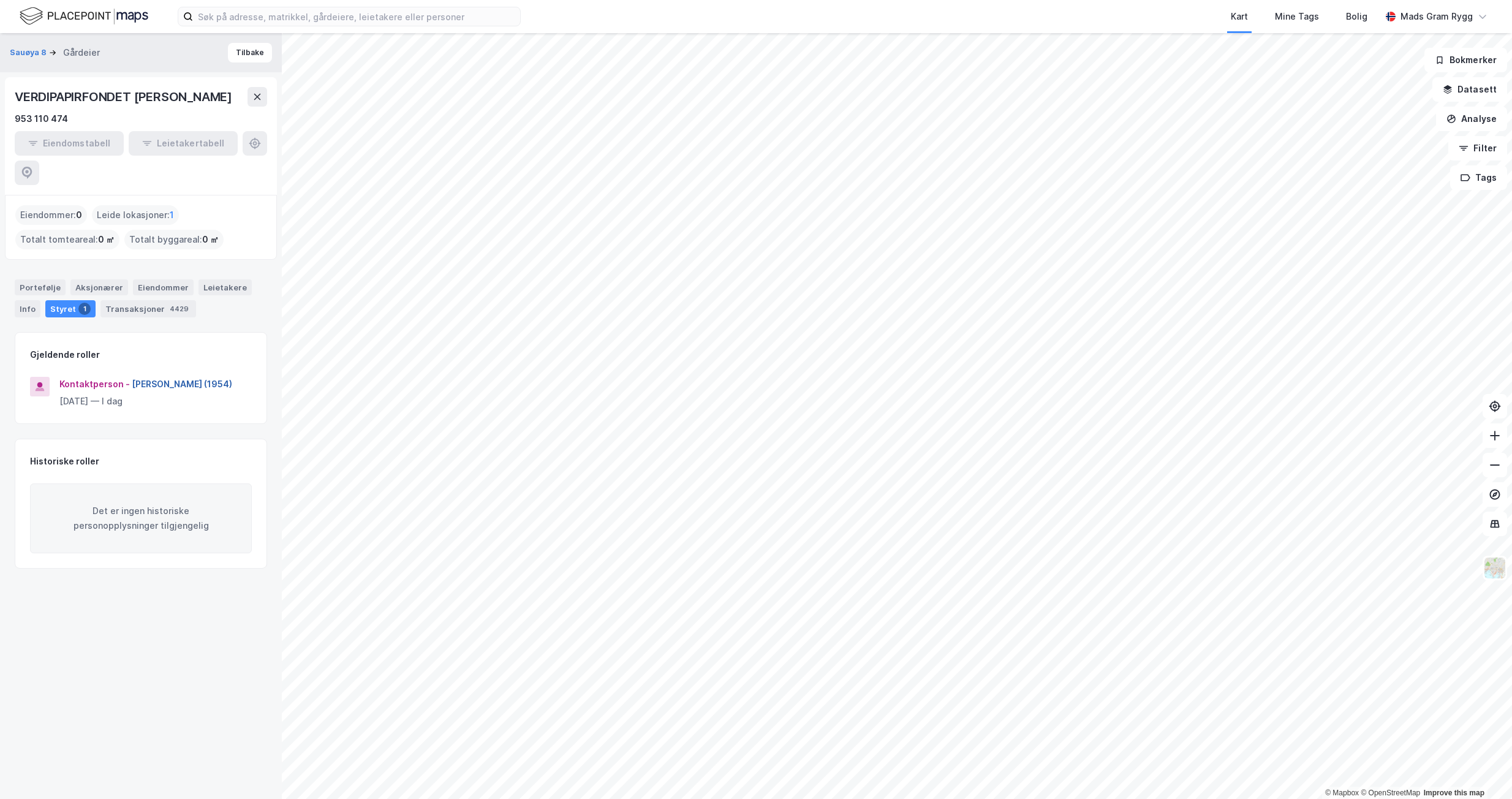
click at [0, 0] on button "[PERSON_NAME] (1954)" at bounding box center [0, 0] width 0 height 0
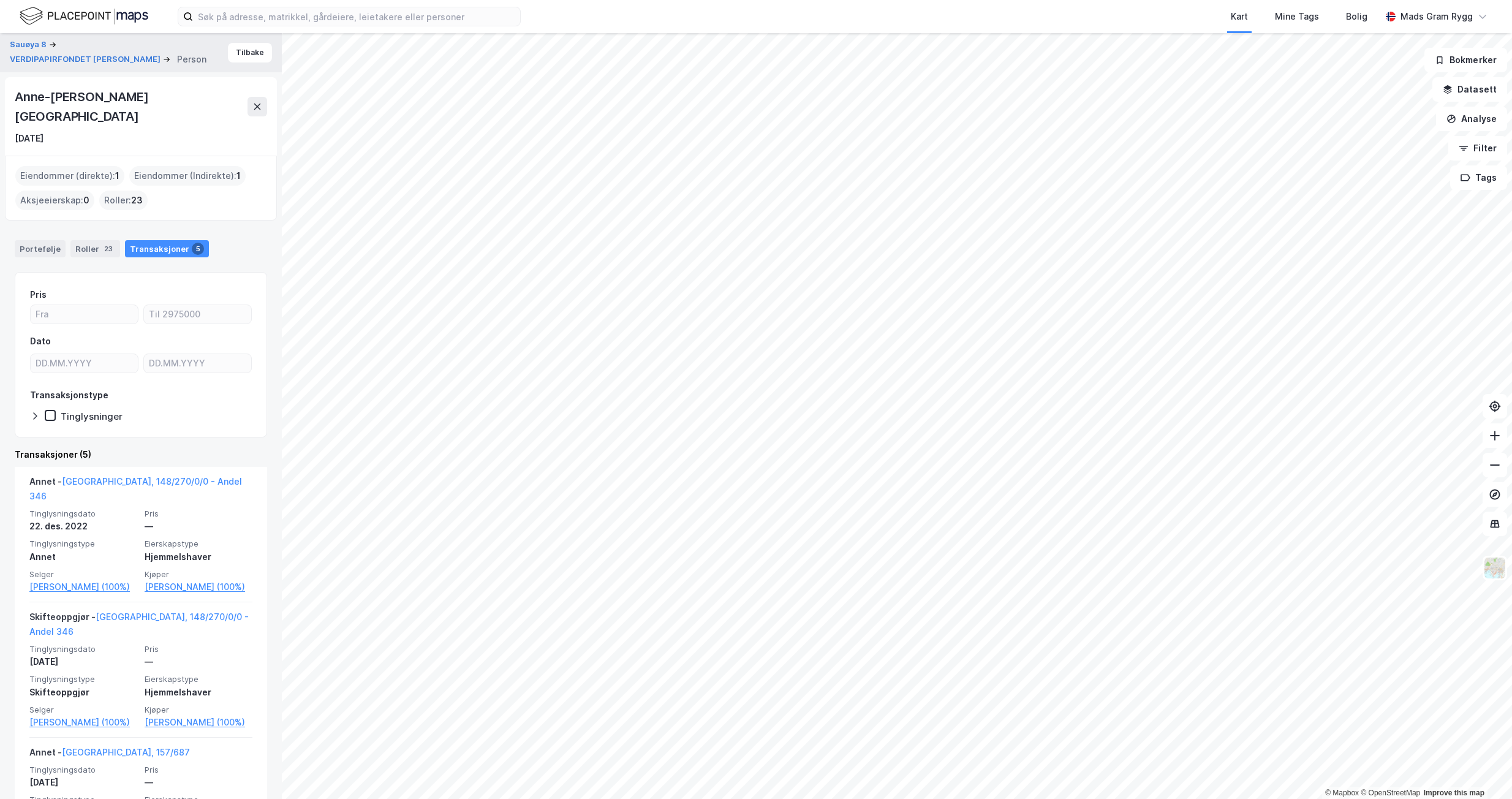
click at [114, 191] on div "Roller : 23" at bounding box center [123, 200] width 48 height 20
click at [134, 193] on span "23" at bounding box center [137, 200] width 12 height 15
click at [91, 240] on div "Roller 23" at bounding box center [95, 248] width 49 height 17
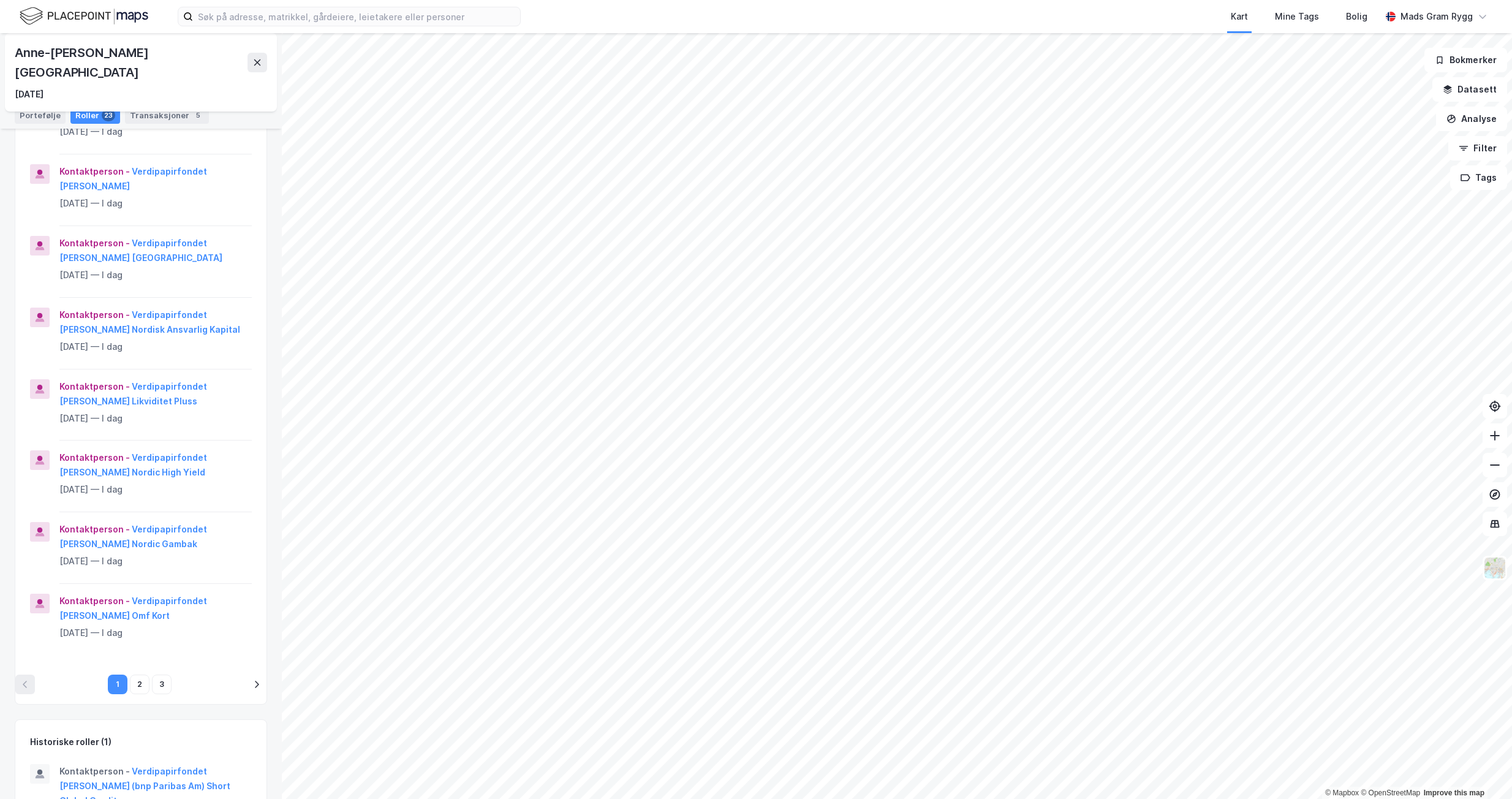
scroll to position [368, 0]
click at [135, 674] on button "2" at bounding box center [139, 684] width 20 height 20
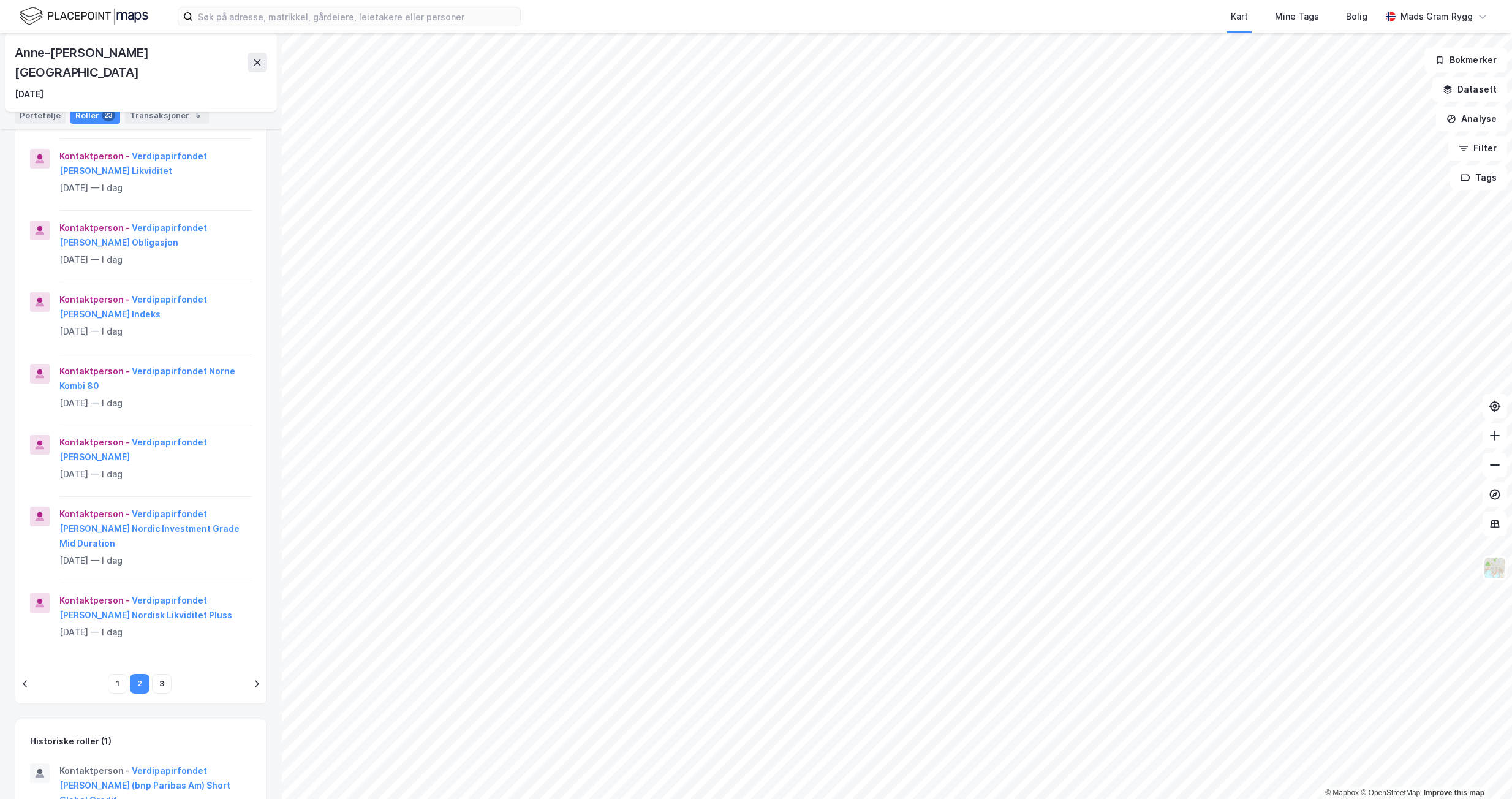
scroll to position [389, 0]
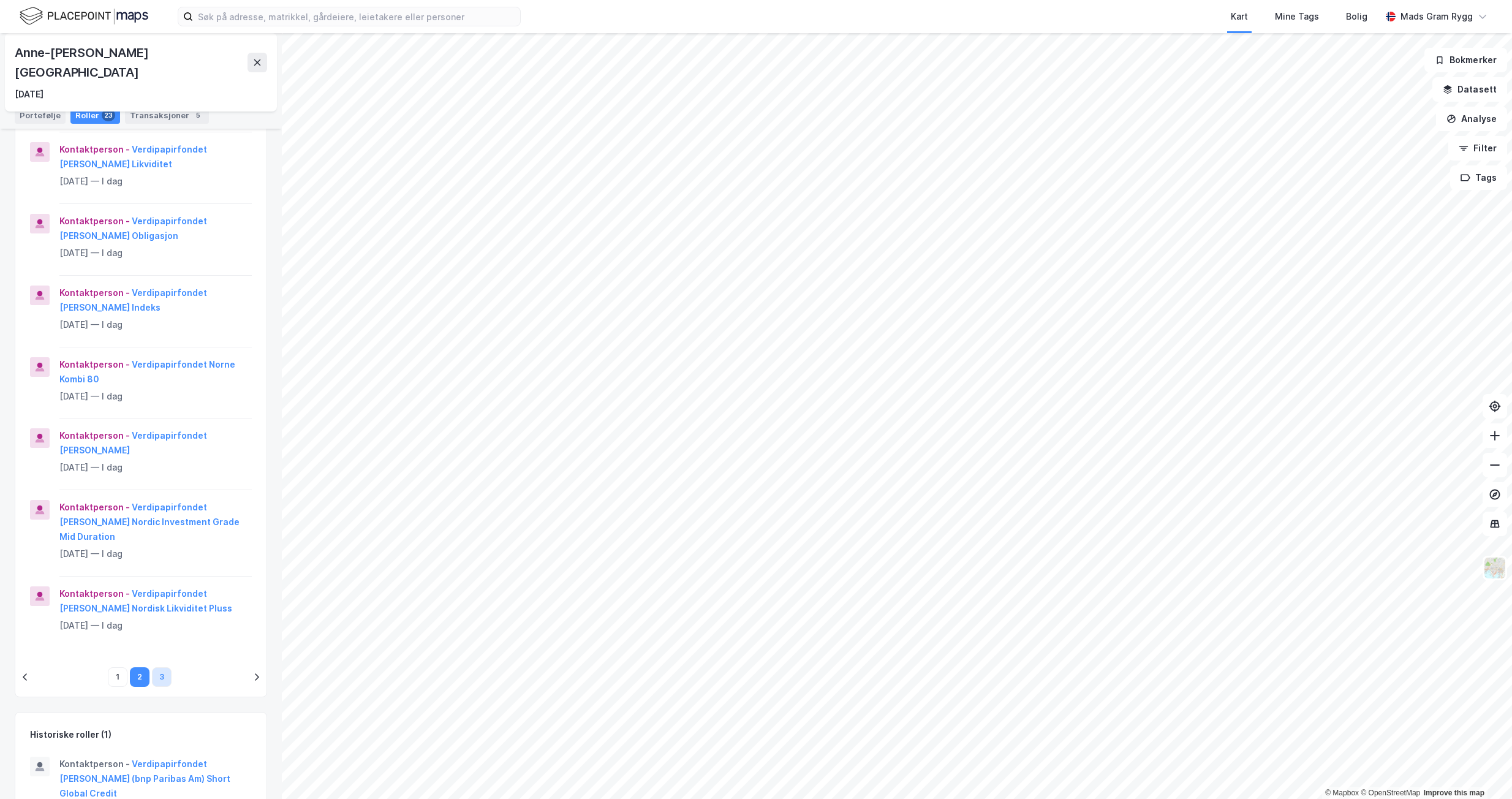
click at [162, 667] on button "3" at bounding box center [162, 677] width 20 height 20
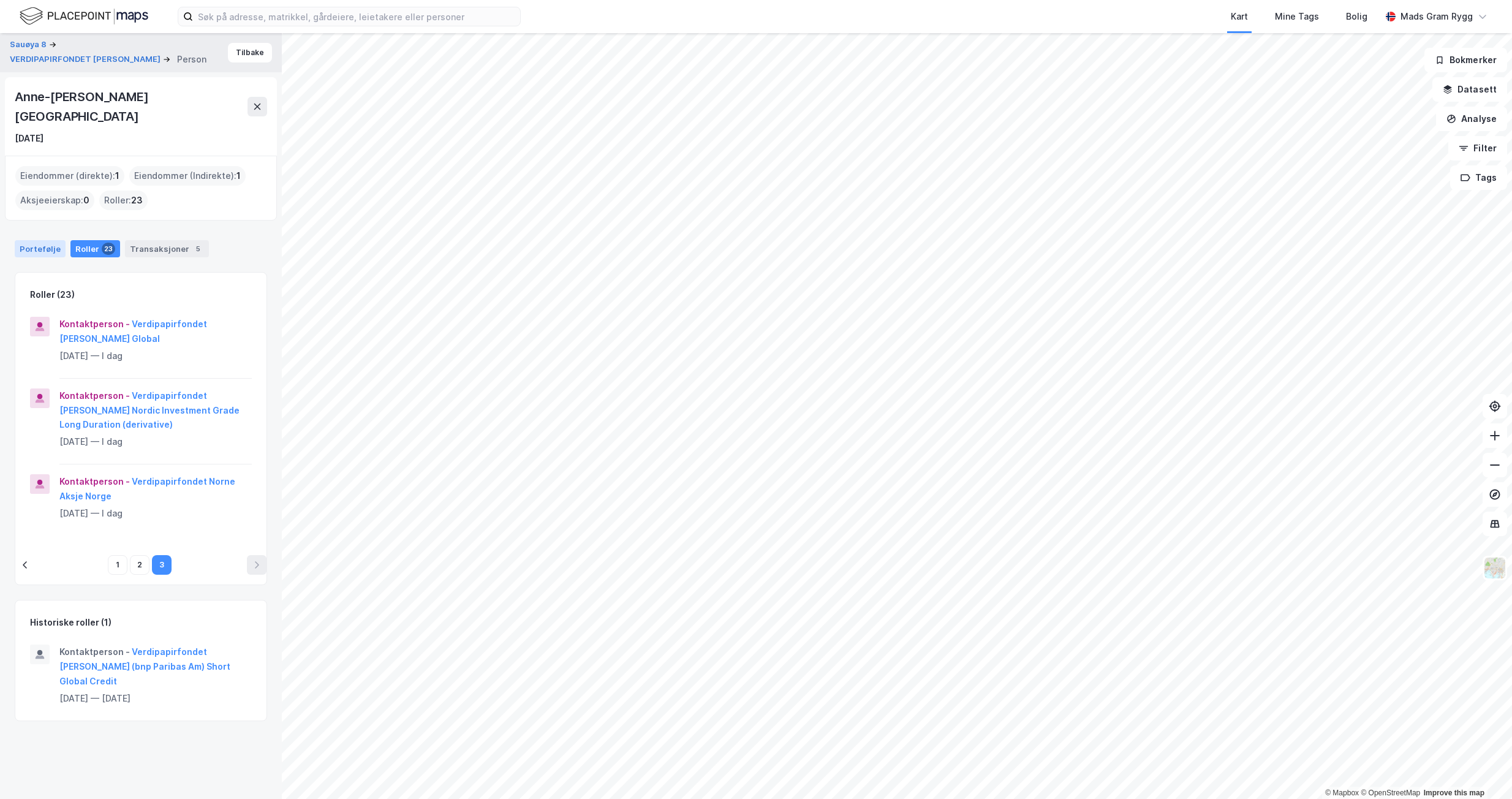
click at [33, 240] on div "Portefølje" at bounding box center [40, 248] width 51 height 17
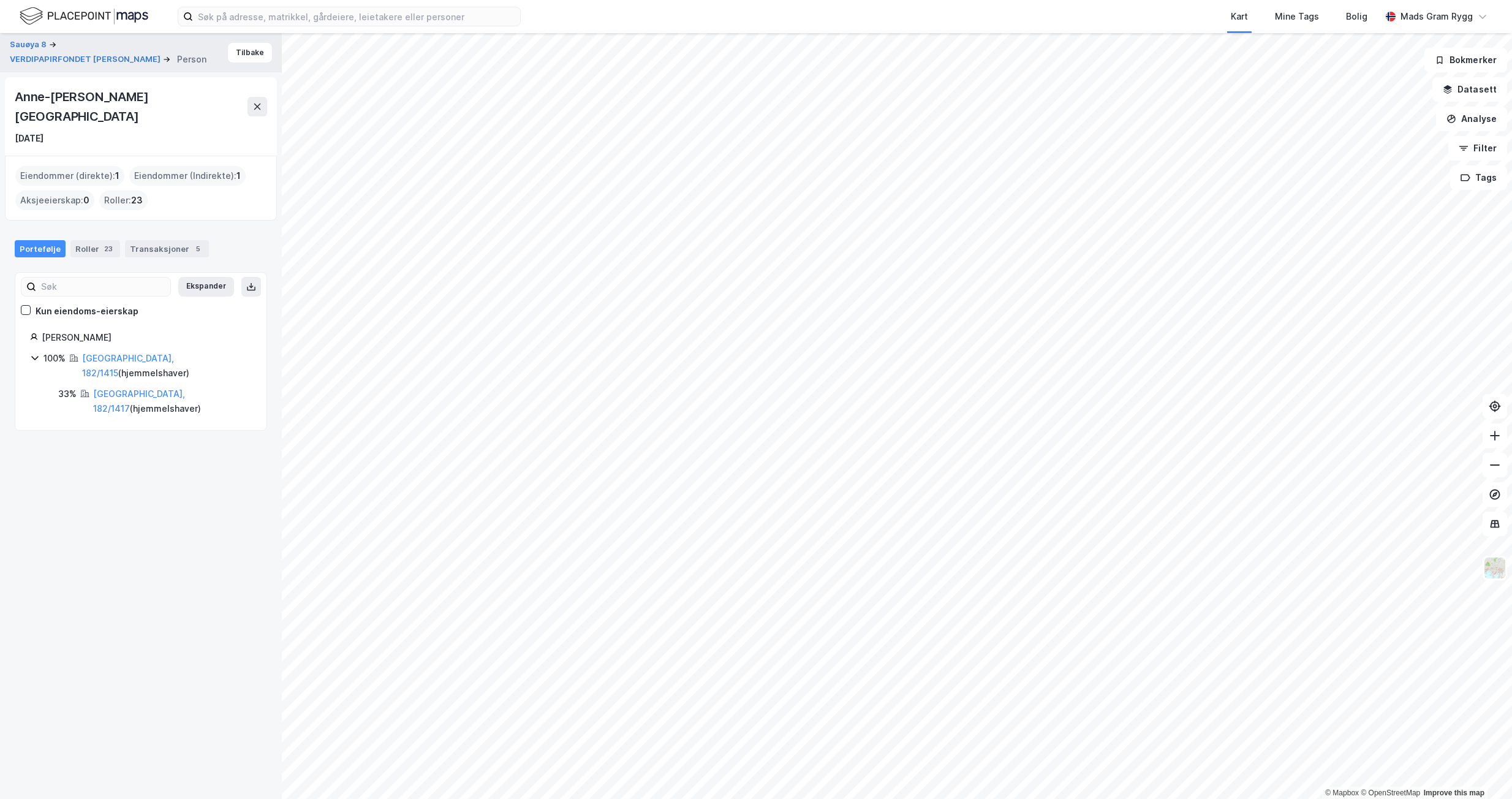
click at [197, 166] on div "Eiendommer (Indirekte) : 1" at bounding box center [187, 176] width 116 height 20
click at [111, 353] on link "[GEOGRAPHIC_DATA], 182/1415" at bounding box center [128, 365] width 92 height 25
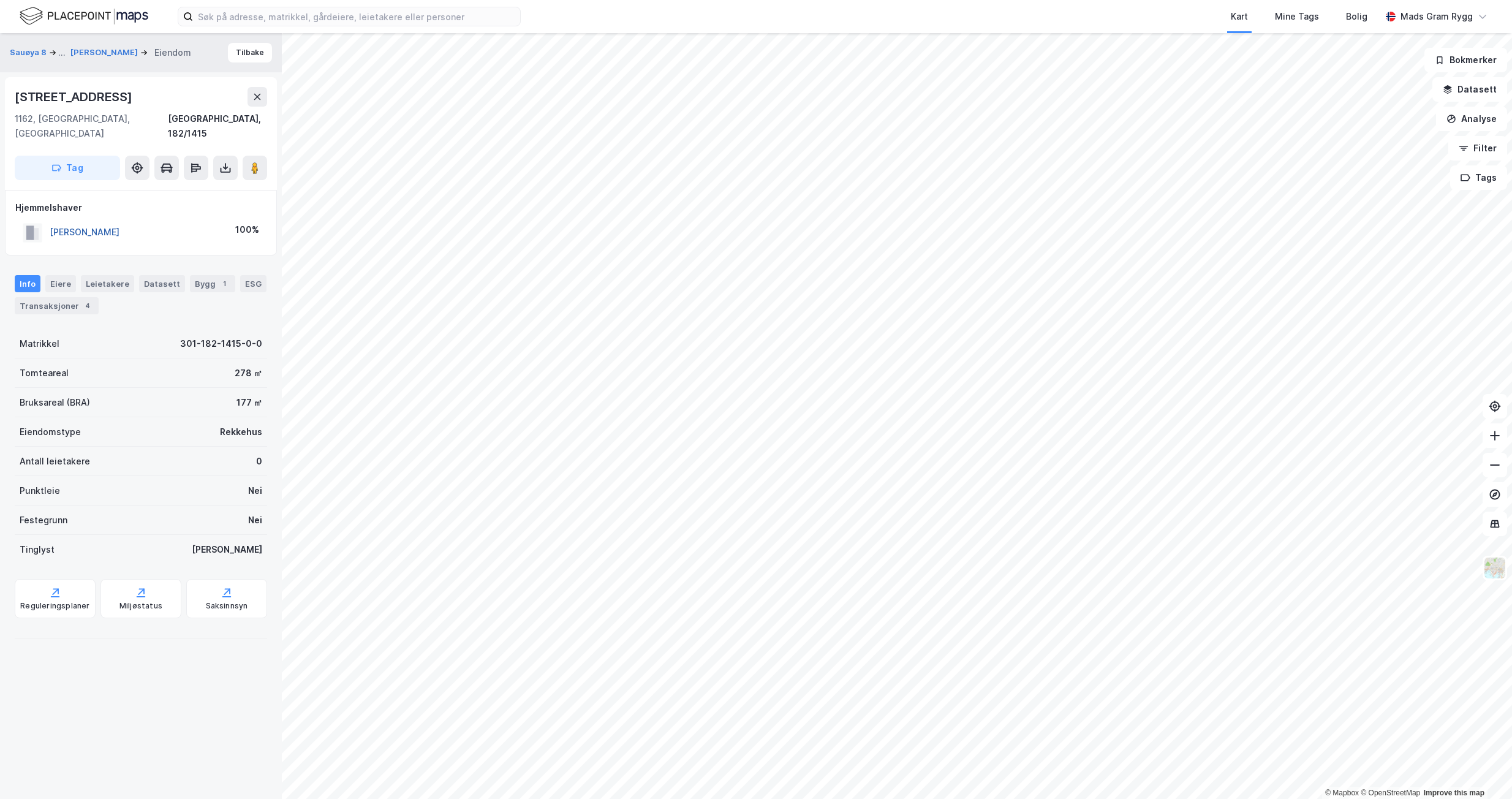
click at [0, 0] on button "[PERSON_NAME]" at bounding box center [0, 0] width 0 height 0
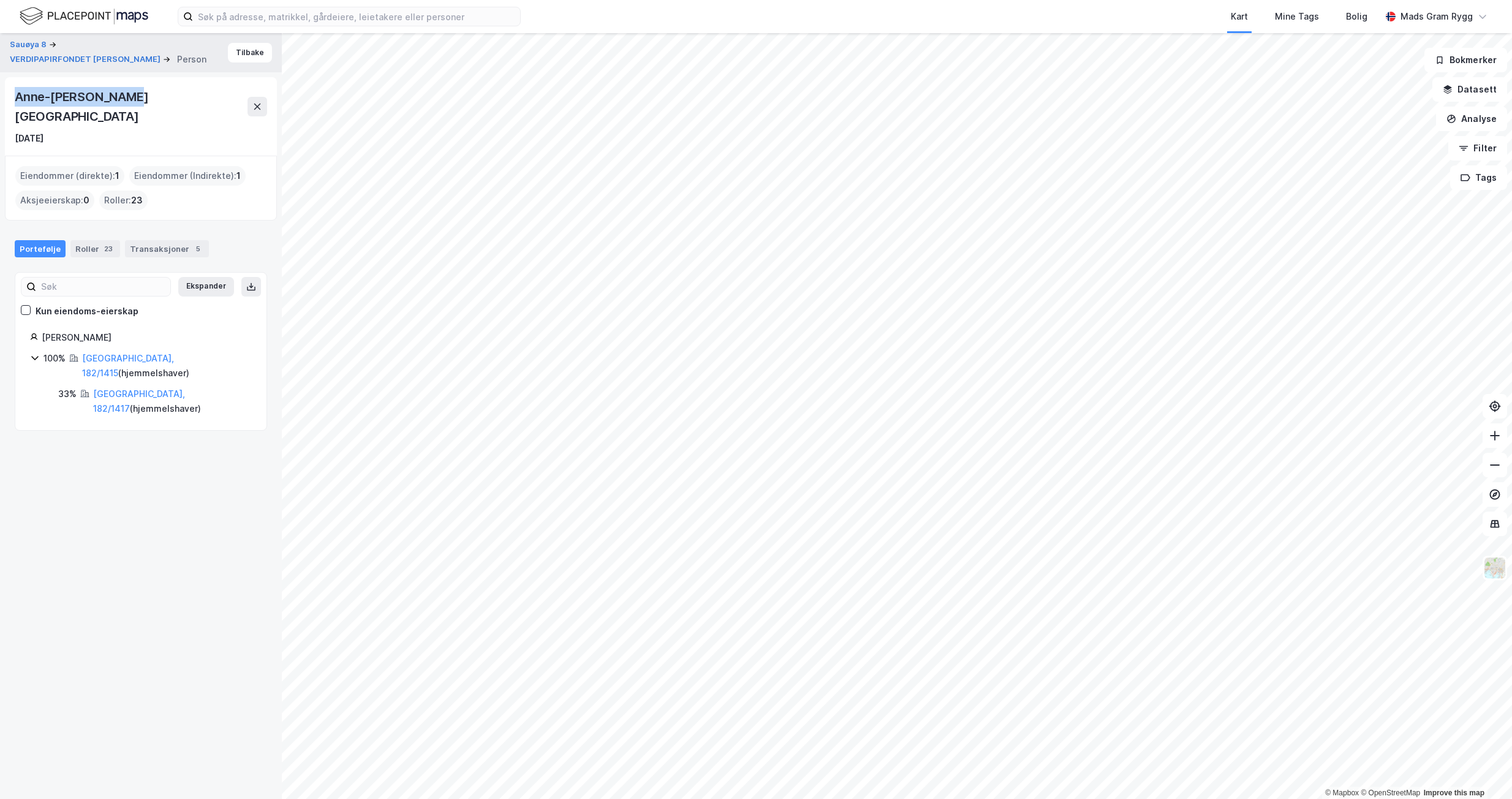
drag, startPoint x: 130, startPoint y: 98, endPoint x: 13, endPoint y: 97, distance: 117.0
click at [13, 97] on div "[PERSON_NAME][GEOGRAPHIC_DATA] [DATE]" at bounding box center [141, 116] width 272 height 78
click at [261, 102] on icon at bounding box center [257, 107] width 10 height 10
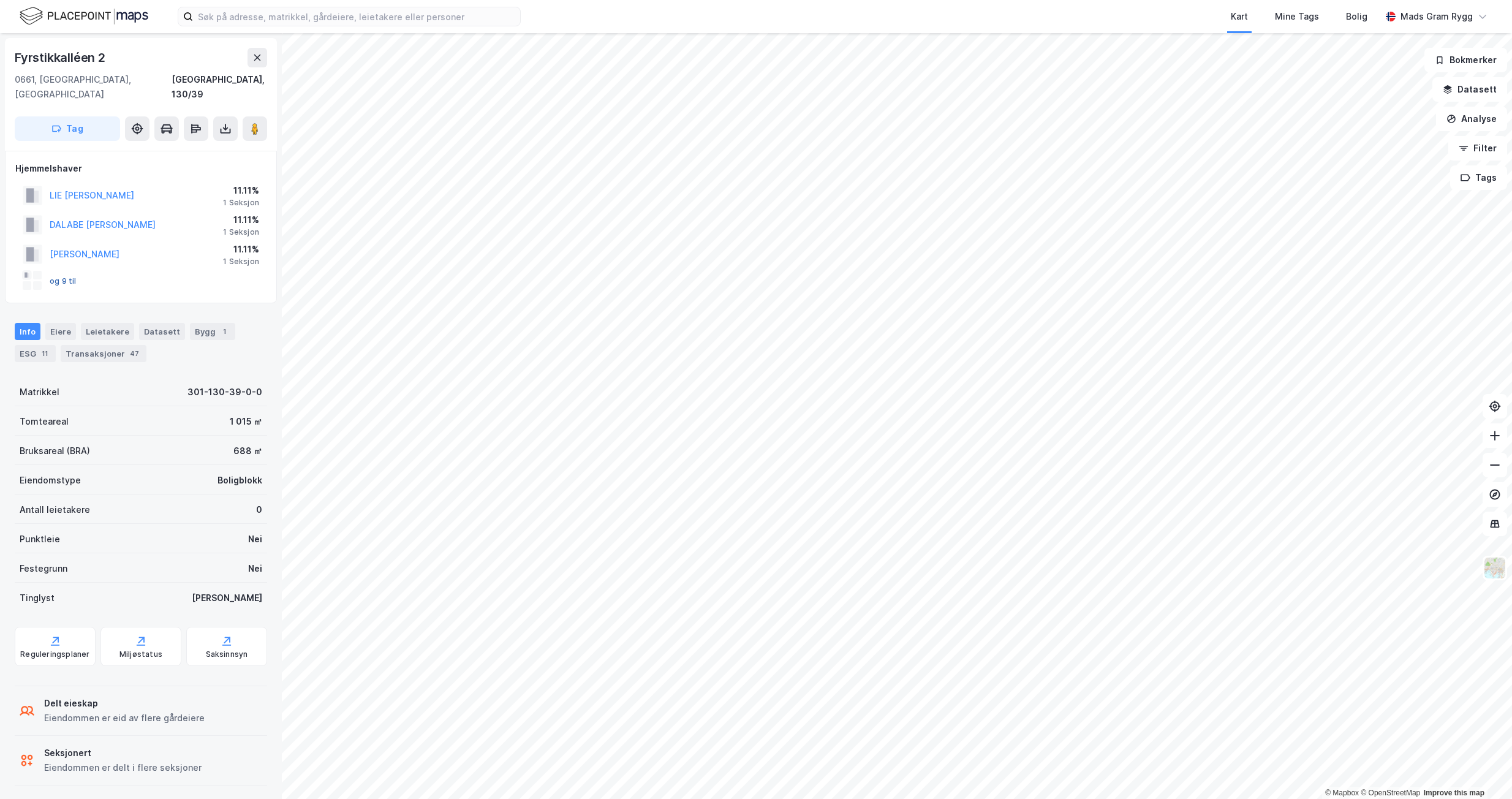
click at [0, 0] on button "og 9 til" at bounding box center [0, 0] width 0 height 0
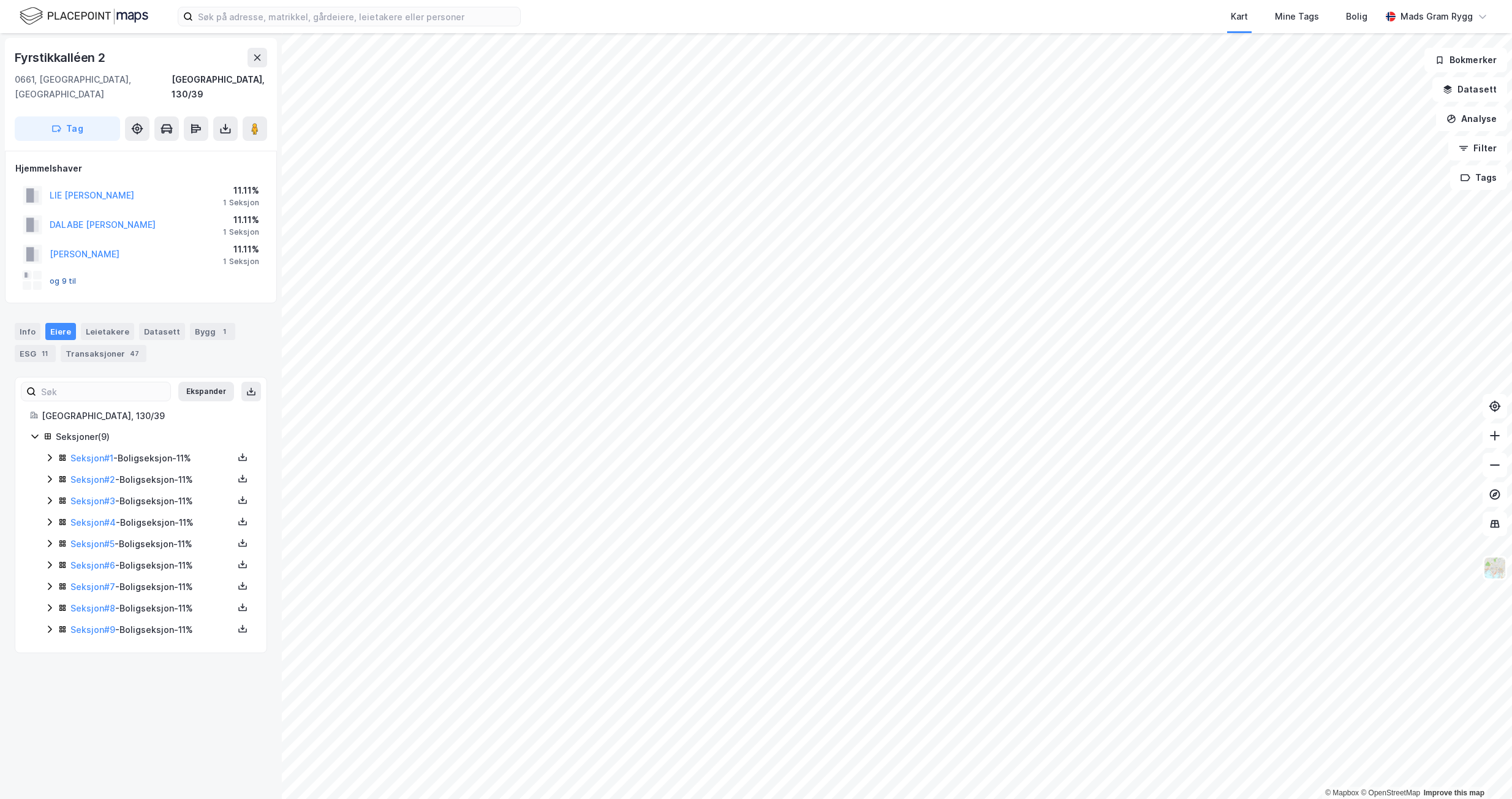
click at [0, 0] on button "og 9 til" at bounding box center [0, 0] width 0 height 0
click at [31, 270] on rect at bounding box center [26, 275] width 10 height 10
click at [85, 453] on link "Seksjon # 1" at bounding box center [92, 458] width 43 height 10
click at [86, 474] on link "Seksjon # 2" at bounding box center [93, 479] width 45 height 10
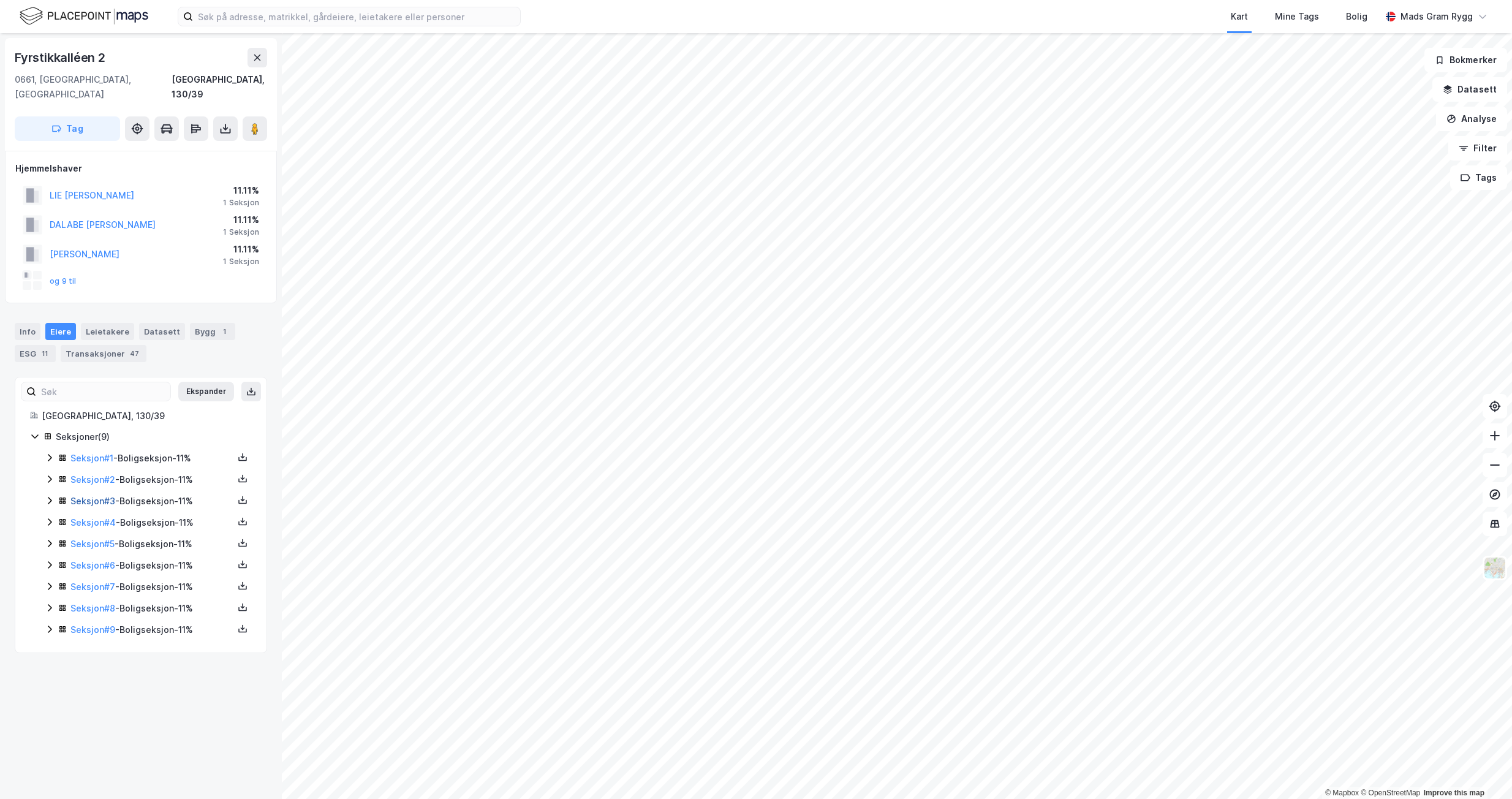
click at [83, 496] on link "Seksjon # 3" at bounding box center [93, 501] width 45 height 10
click at [81, 345] on div "Transaksjoner 47" at bounding box center [104, 354] width 86 height 17
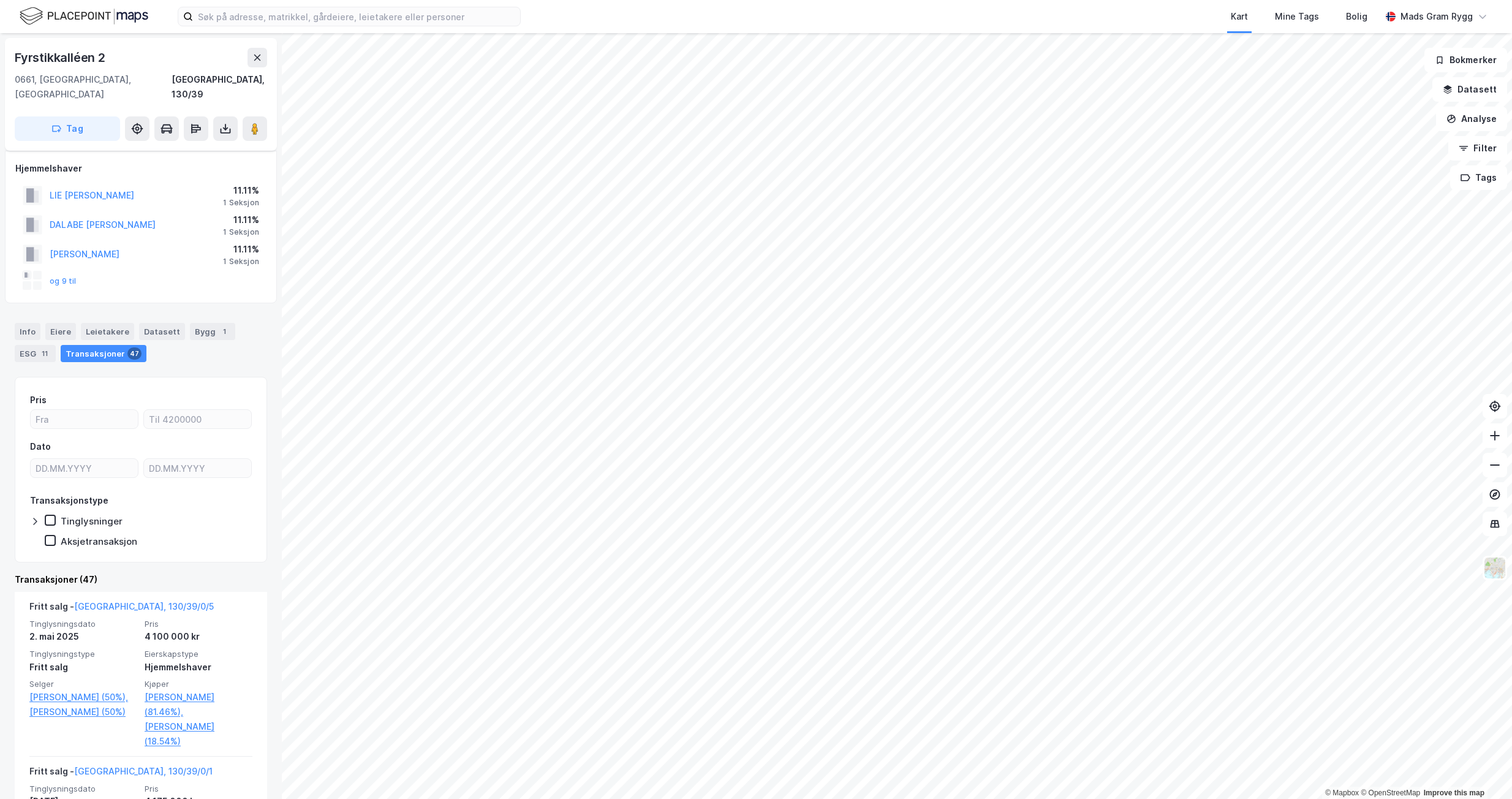
scroll to position [245, 0]
